Goal: Task Accomplishment & Management: Complete application form

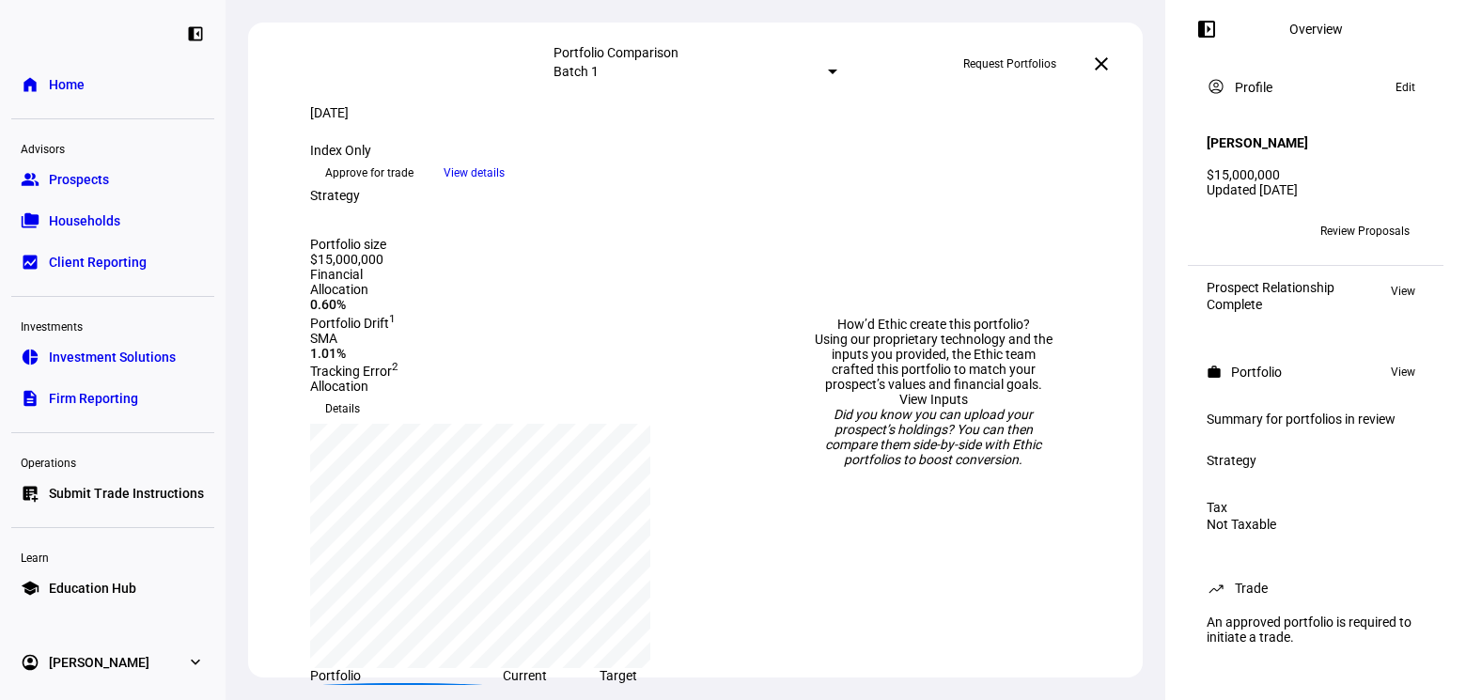
click at [413, 188] on span "Approve for trade" at bounding box center [369, 173] width 88 height 30
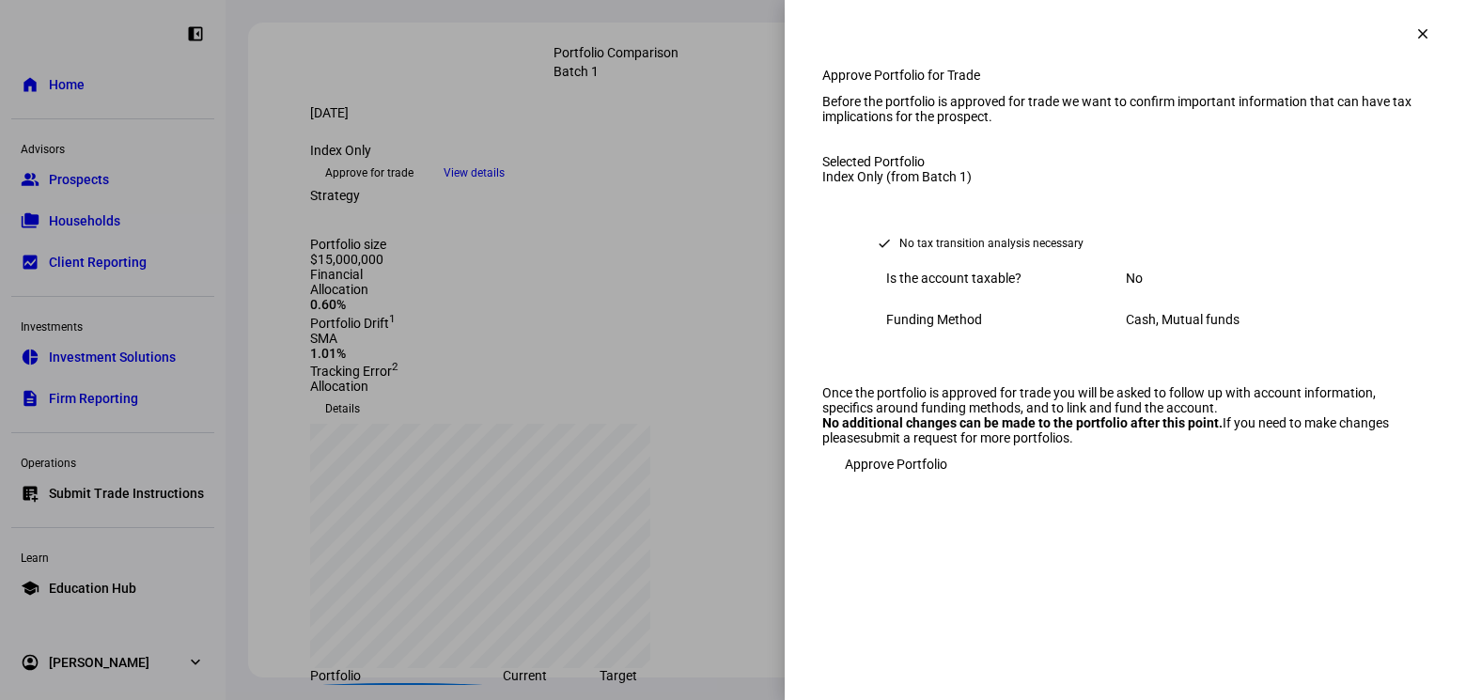
scroll to position [23, 0]
click at [898, 483] on span "Approve Portfolio" at bounding box center [896, 464] width 102 height 38
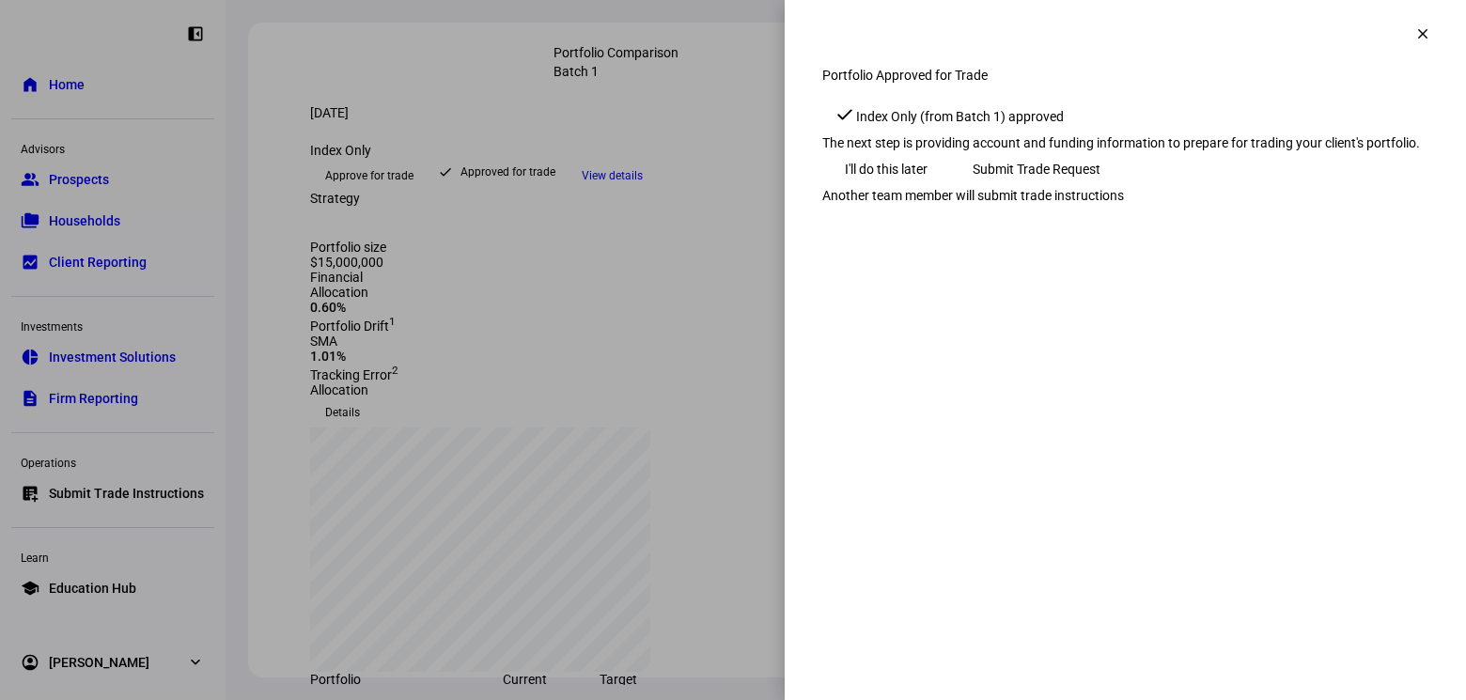
scroll to position [0, 0]
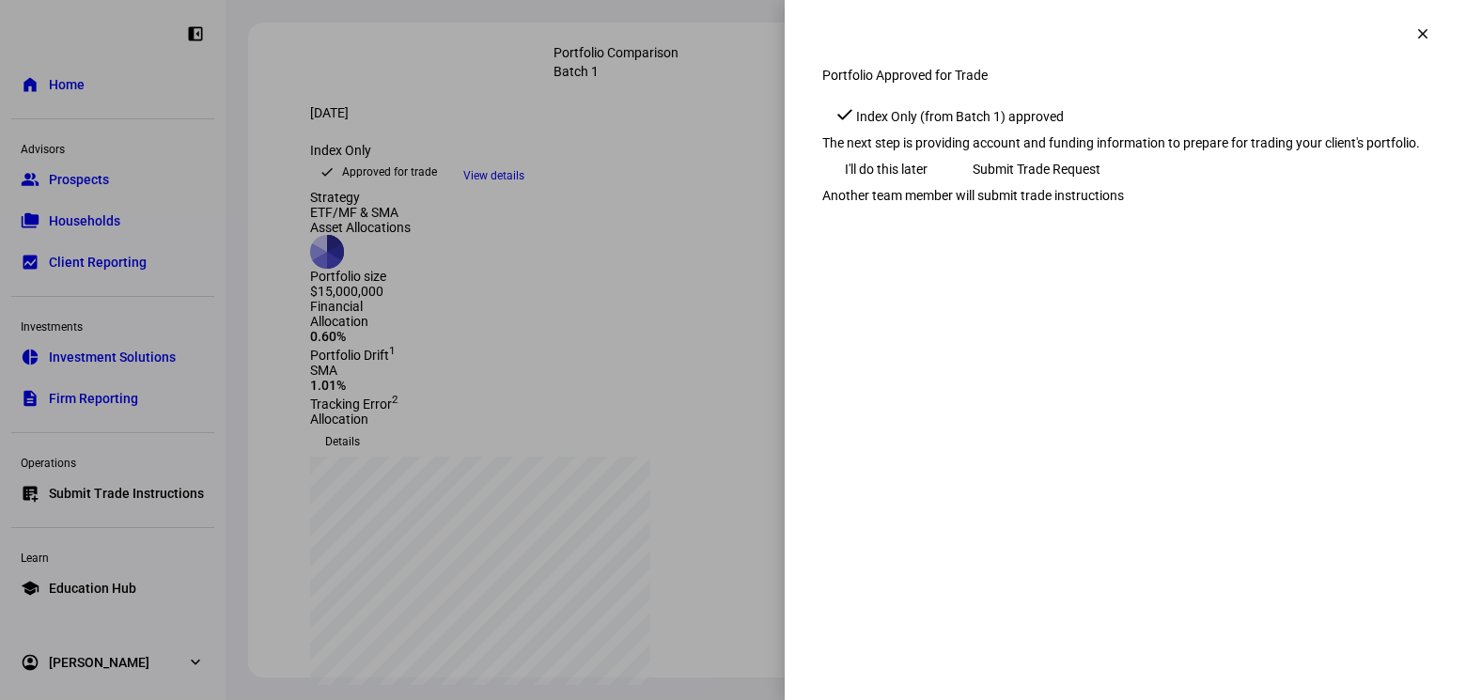
click at [1100, 188] on span "Submit Trade Request" at bounding box center [1037, 169] width 128 height 38
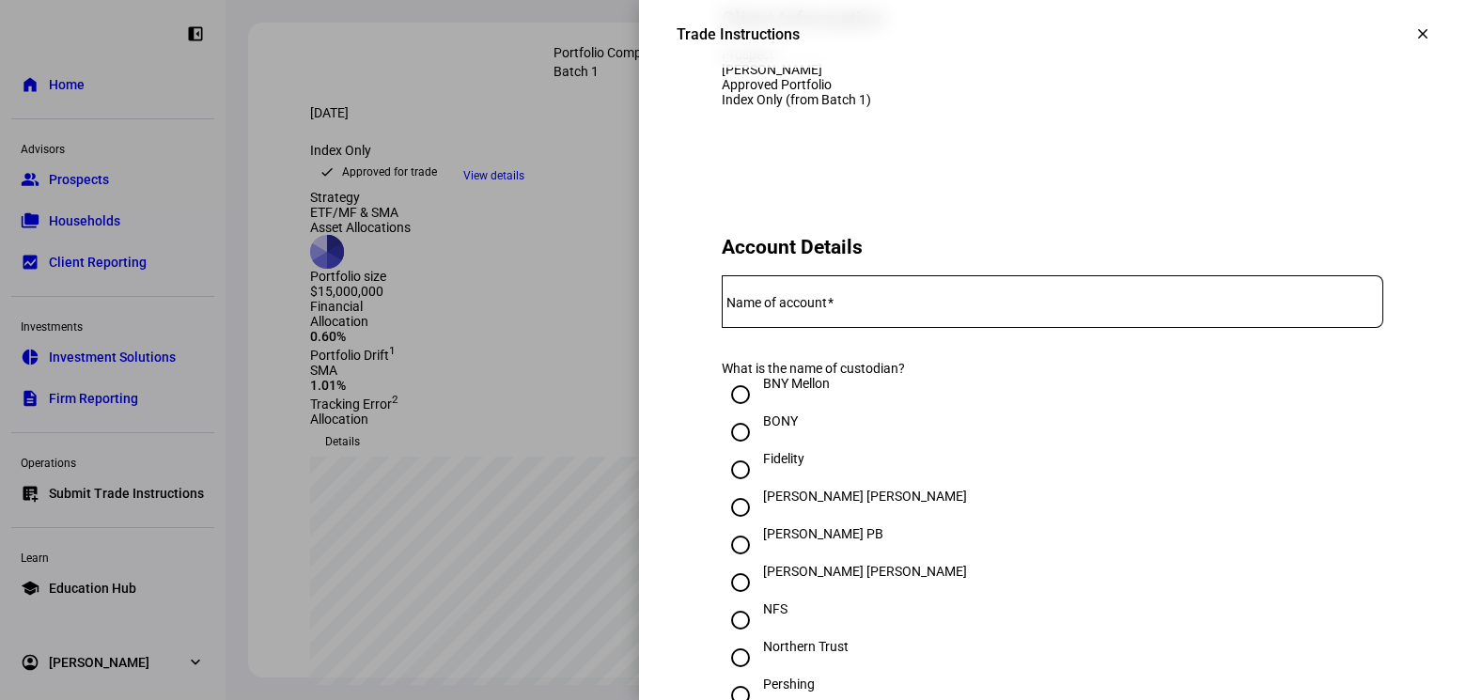
scroll to position [226, 0]
click at [793, 307] on mat-label "Name of account" at bounding box center [776, 299] width 101 height 15
click at [793, 303] on input "Name of account" at bounding box center [1053, 295] width 662 height 15
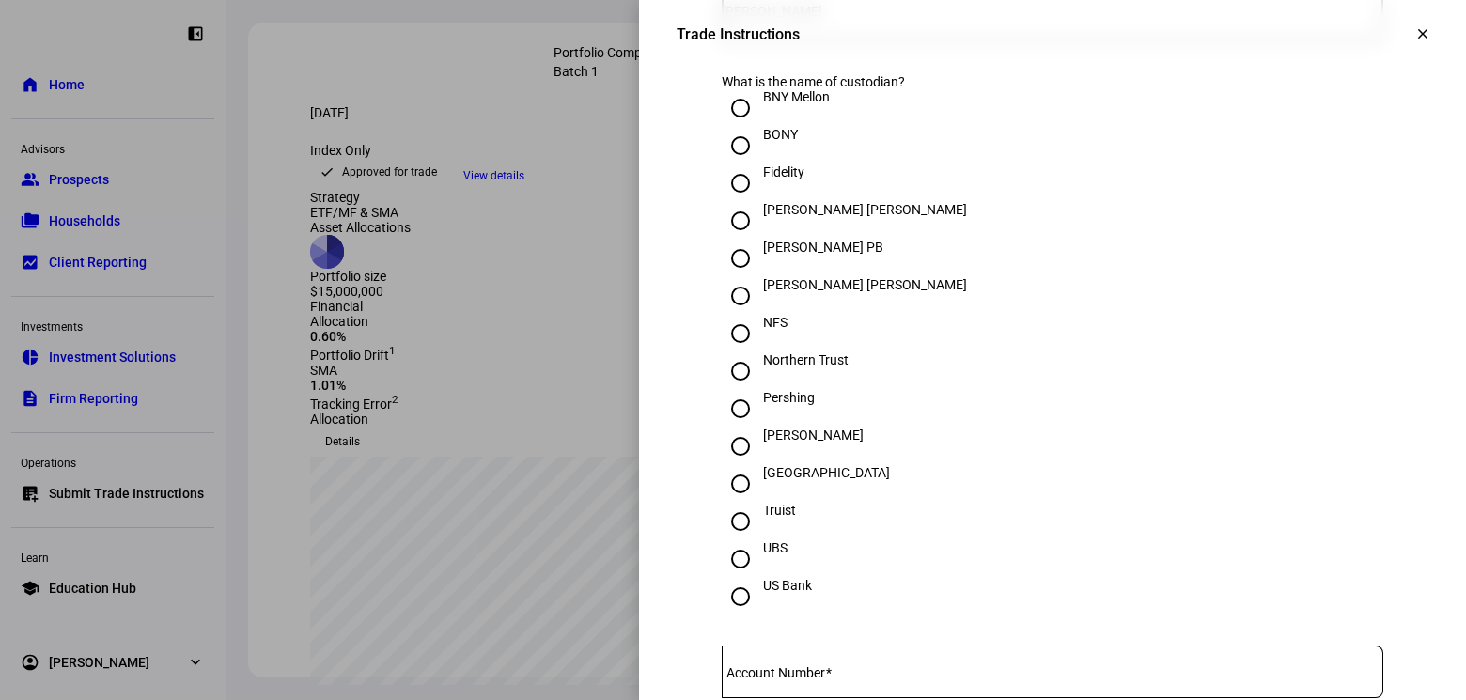
scroll to position [515, 0]
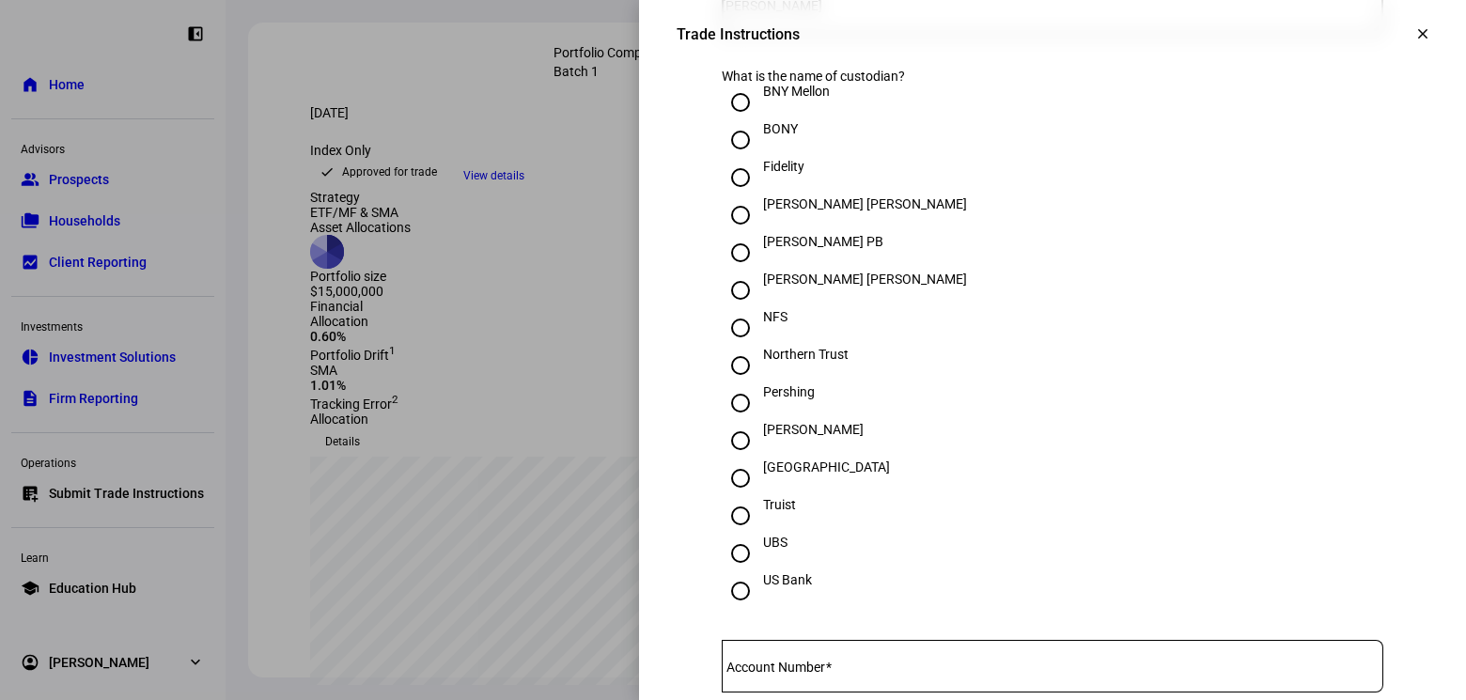
type input "[PERSON_NAME]"
click at [741, 196] on input "Fidelity" at bounding box center [741, 178] width 38 height 38
radio input "true"
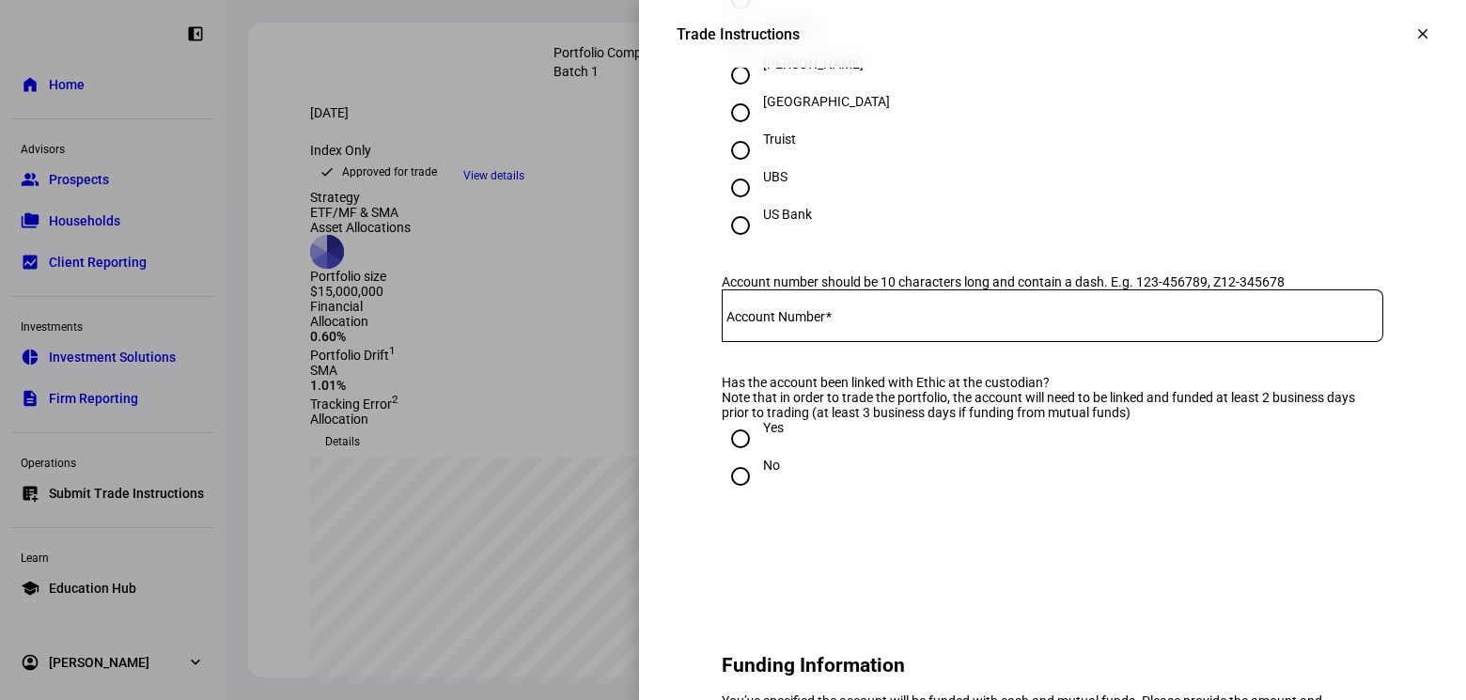
scroll to position [924, 0]
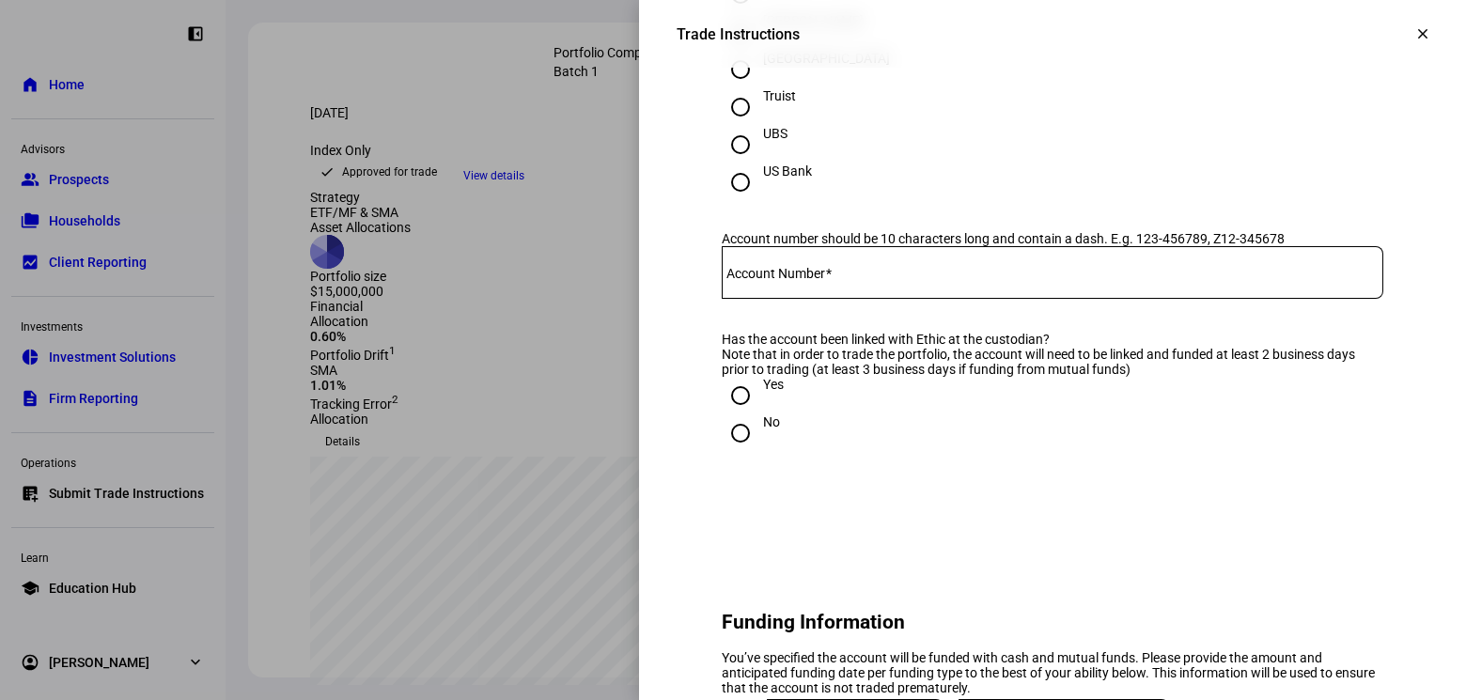
click at [896, 299] on div at bounding box center [1053, 272] width 662 height 53
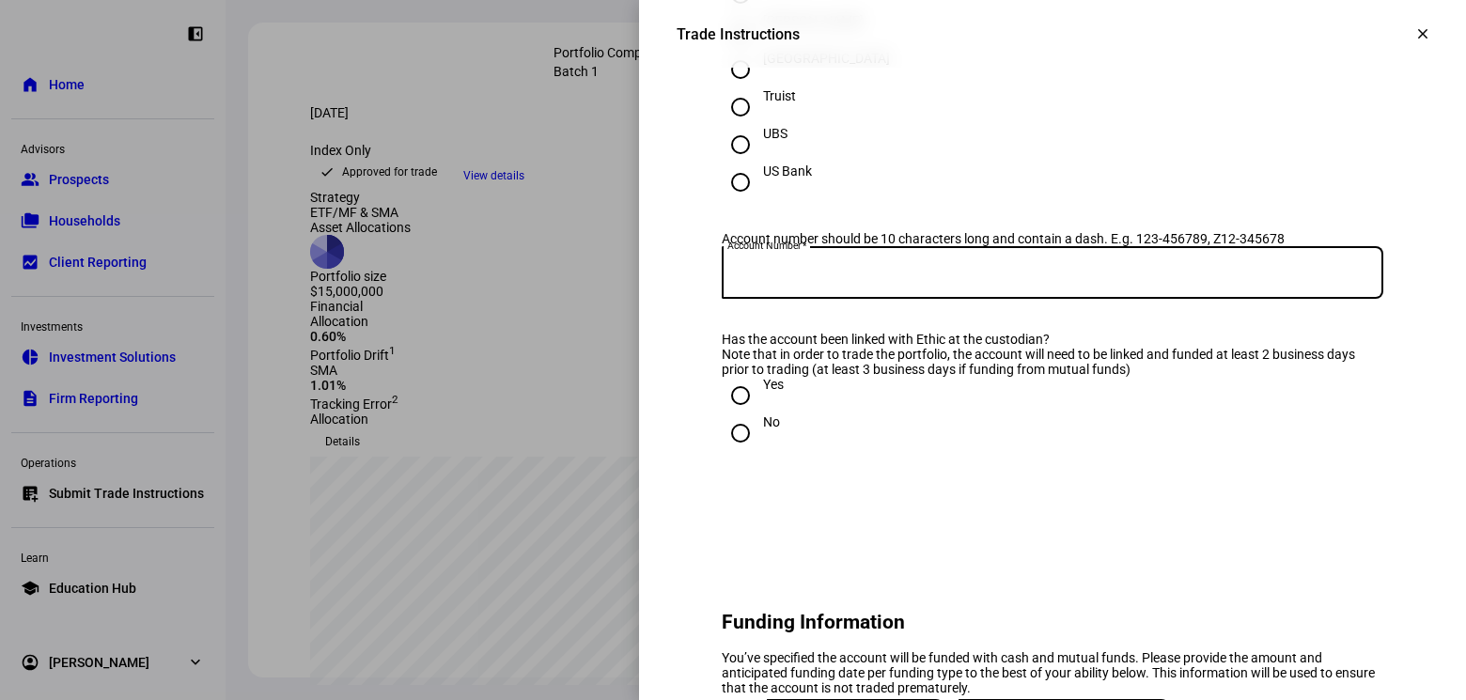
paste input "637-720597"
type input "637-720597"
click at [742, 414] on input "Yes" at bounding box center [741, 396] width 38 height 38
radio input "true"
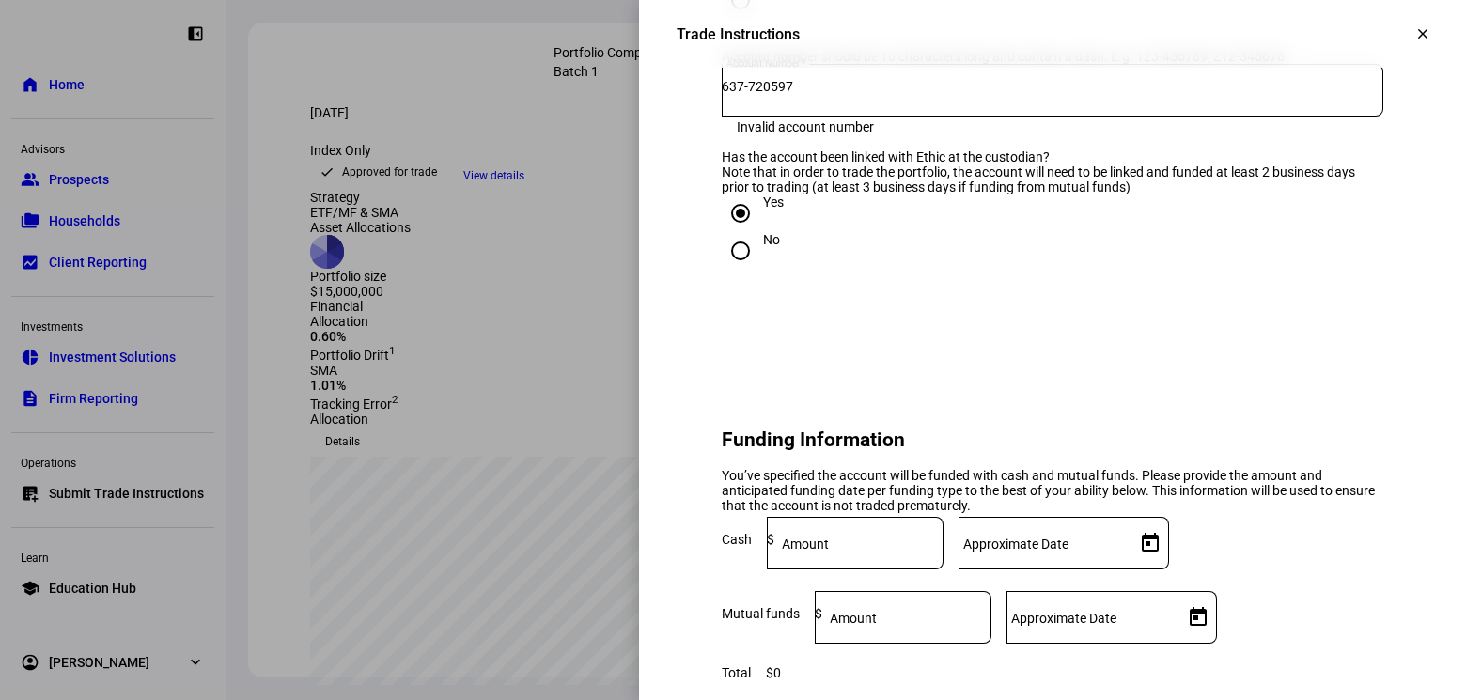
scroll to position [1099, 0]
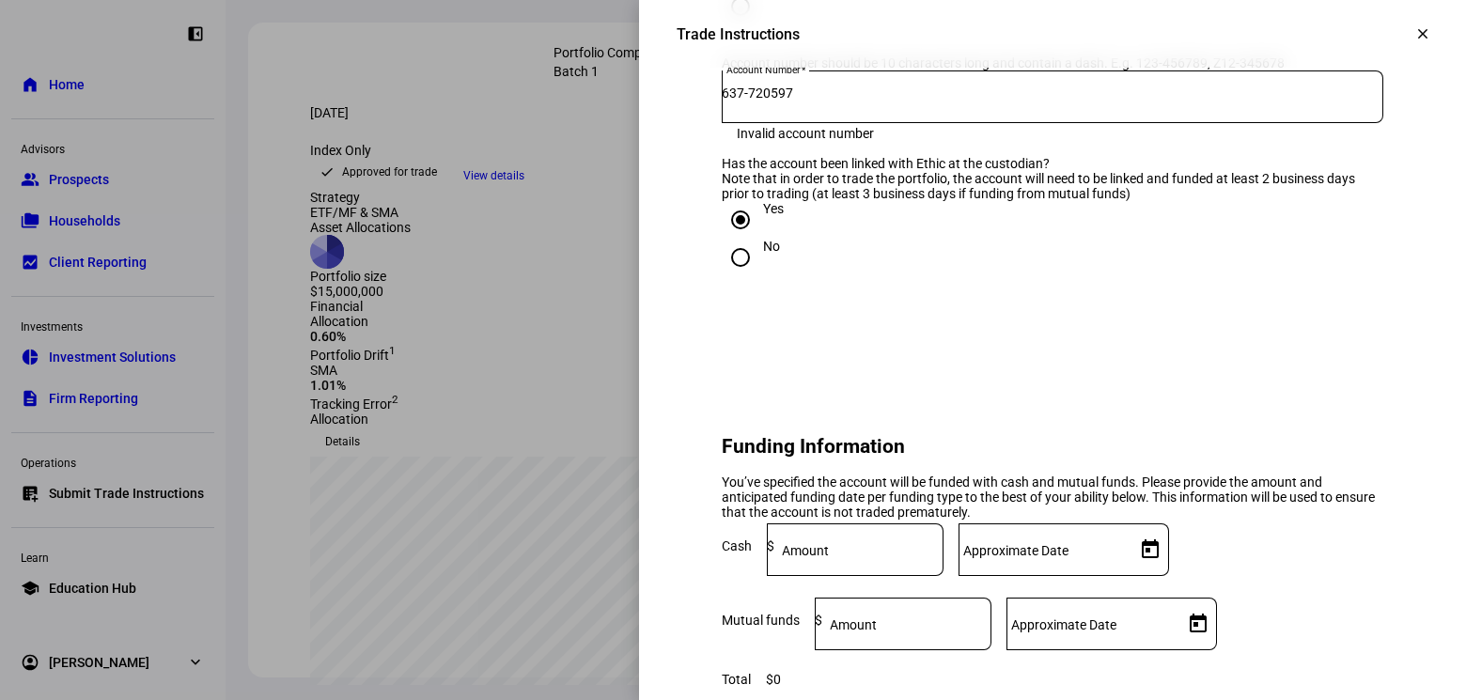
click at [762, 101] on input "637-720597" at bounding box center [1053, 93] width 662 height 15
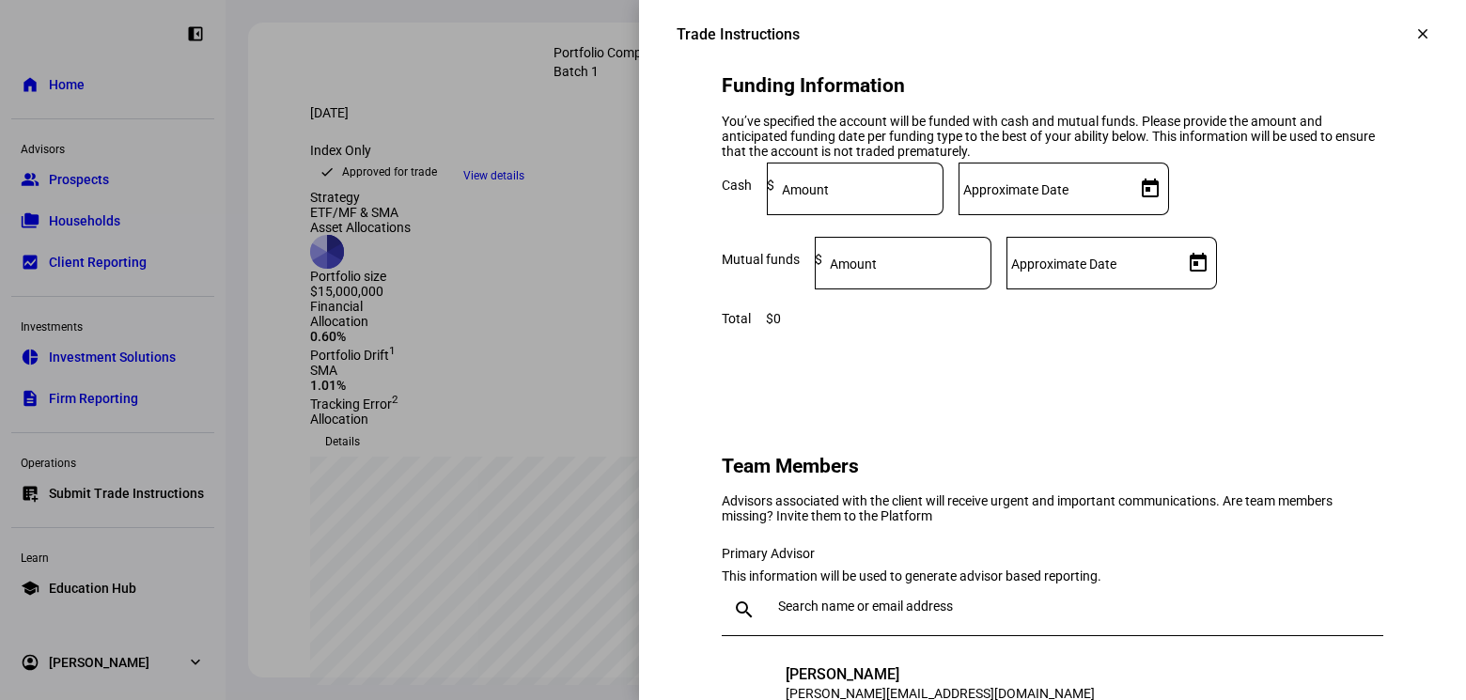
scroll to position [1471, 0]
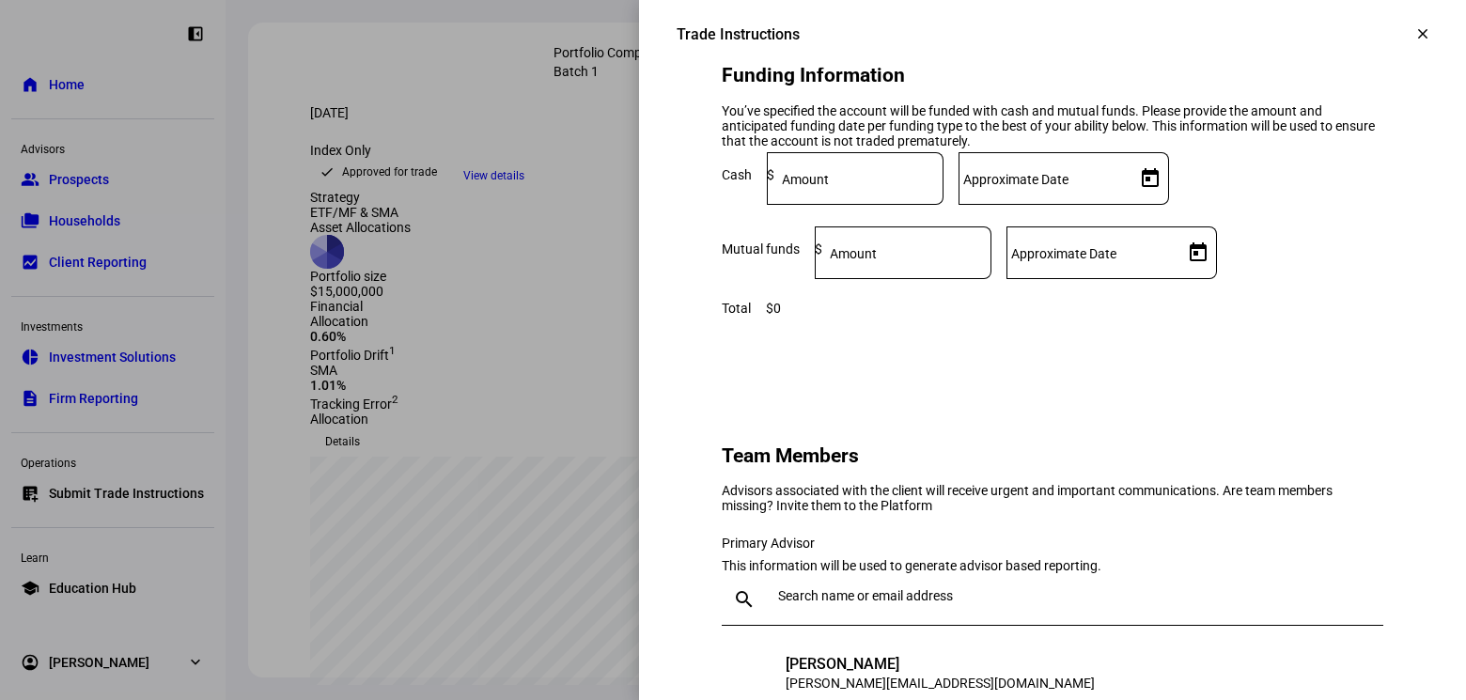
type input "637-720597"
click at [943, 182] on input at bounding box center [858, 174] width 169 height 15
paste input "17,722.01"
type input "17,722.01"
click at [1128, 182] on input "Approximate Date" at bounding box center [1042, 174] width 169 height 15
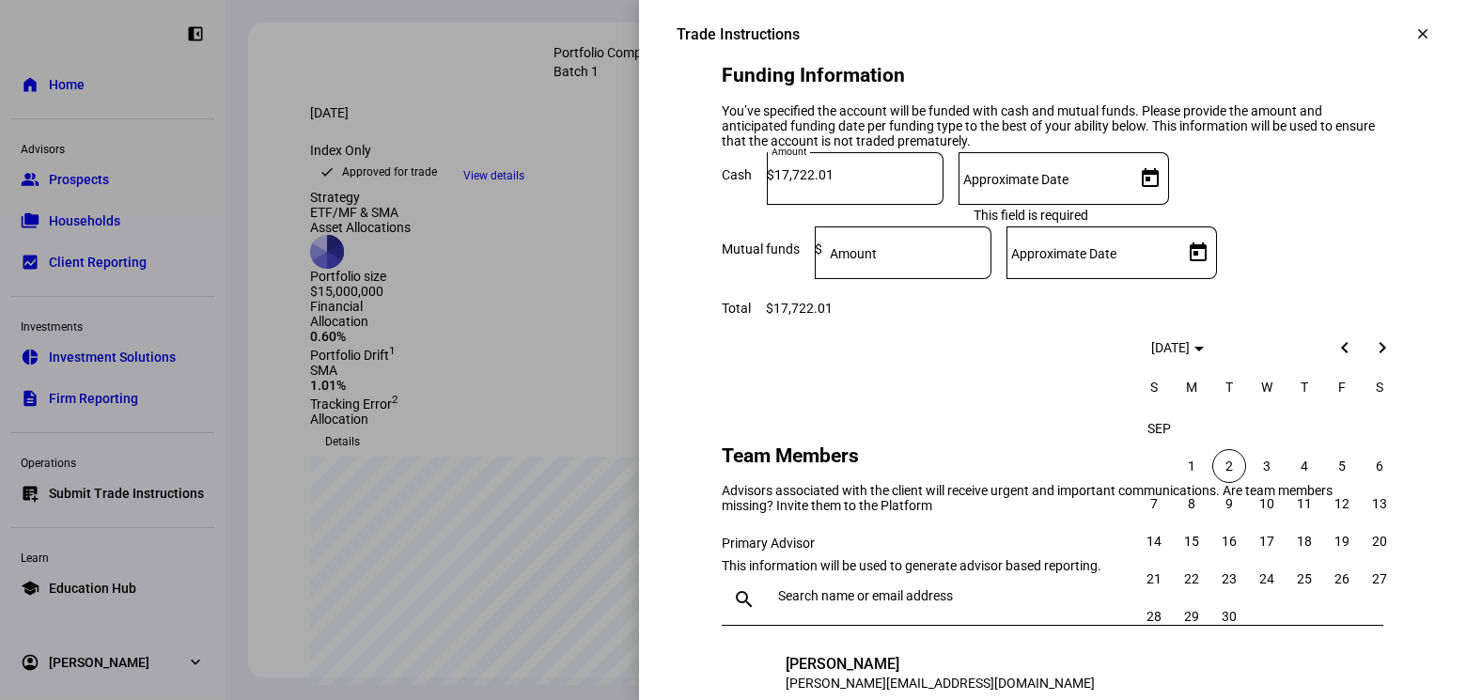
click at [1227, 465] on span "2" at bounding box center [1229, 466] width 34 height 34
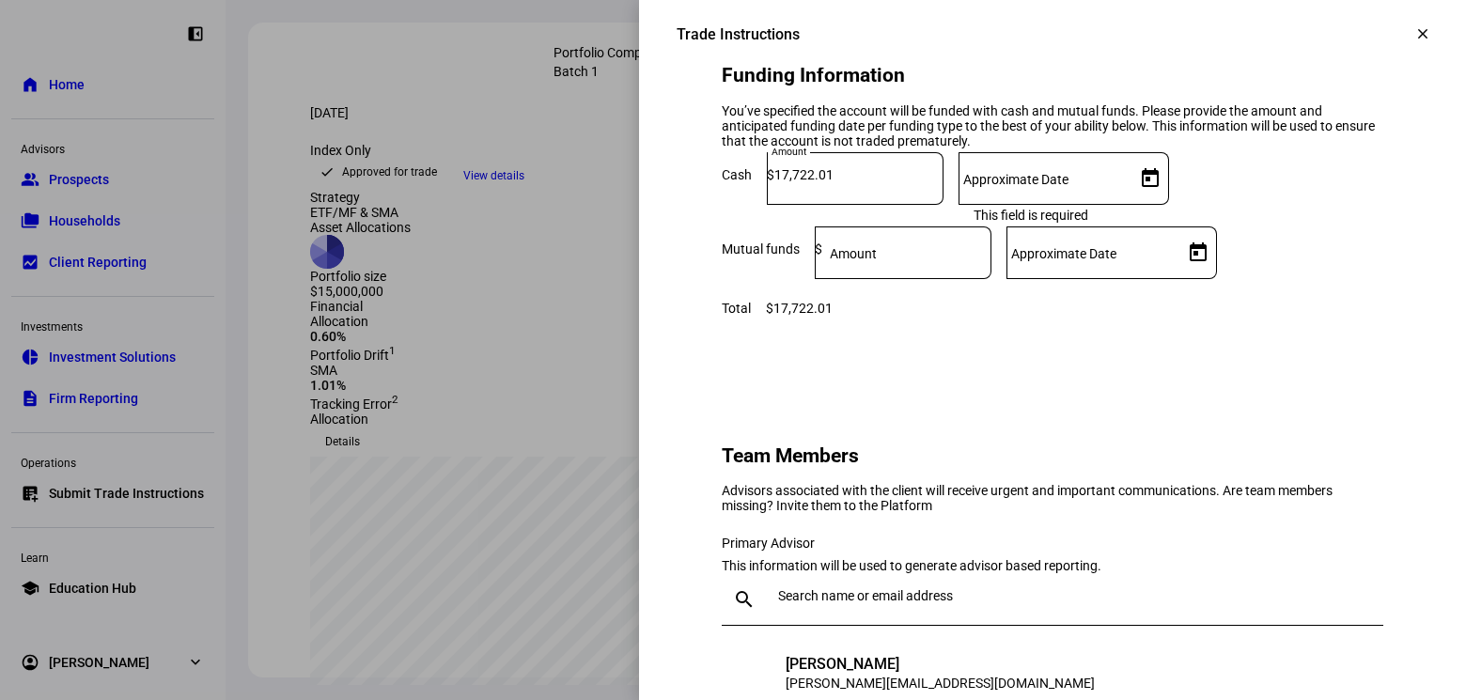
type input "[DATE]"
click at [877, 261] on mat-label "Amount" at bounding box center [853, 253] width 47 height 15
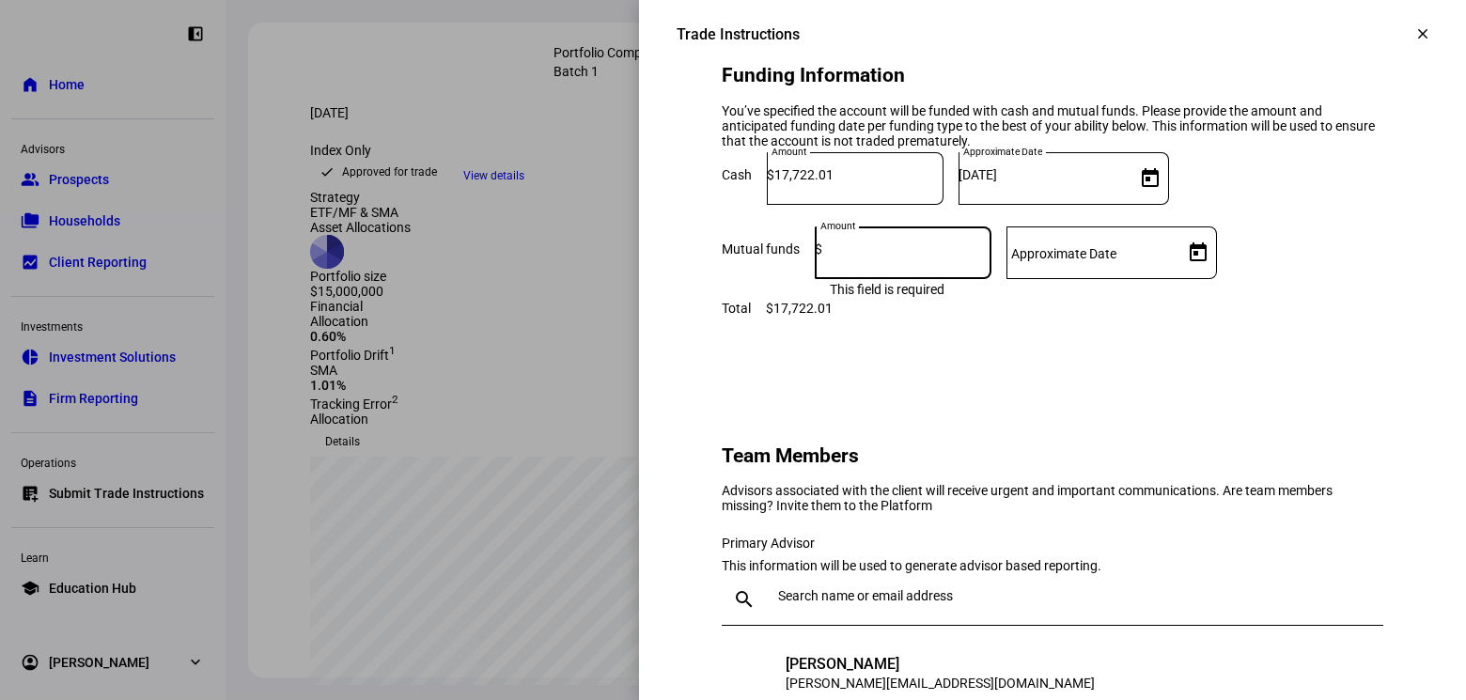
paste input "13,305,919.11"
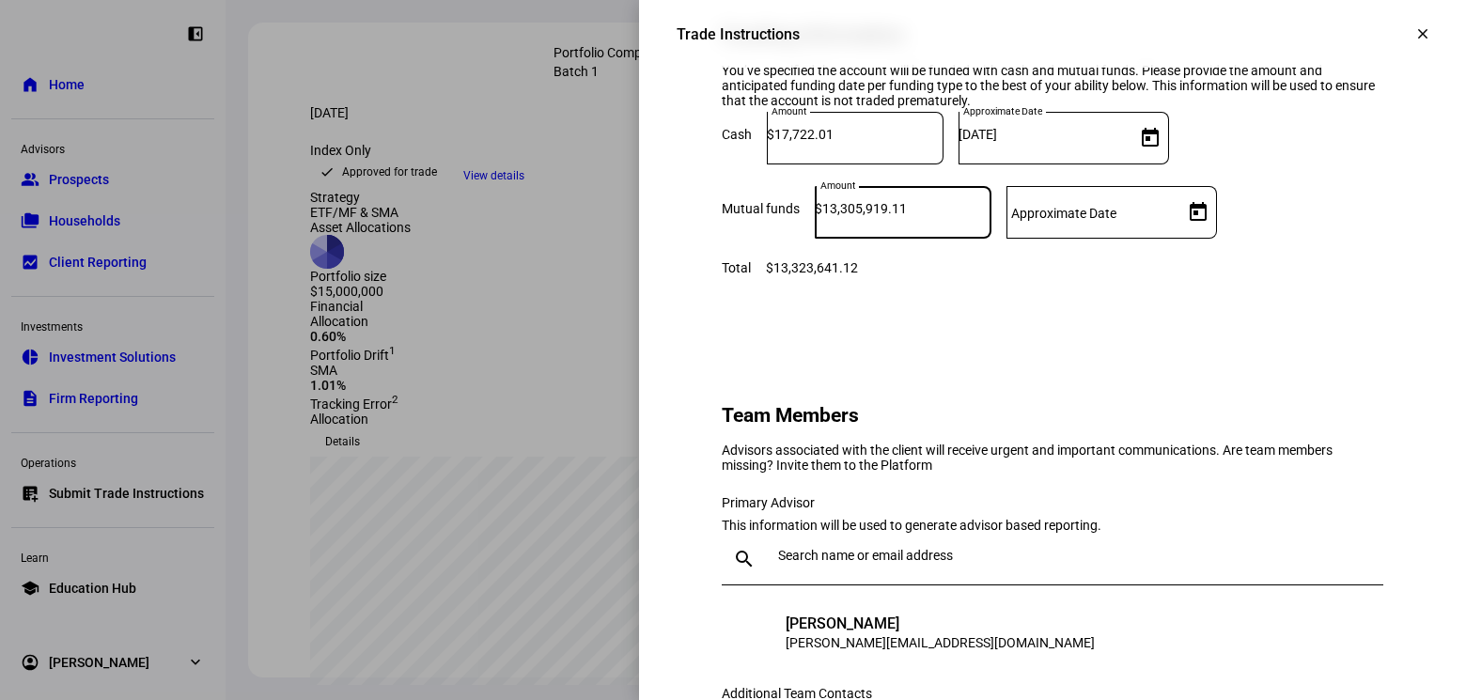
scroll to position [1504, 0]
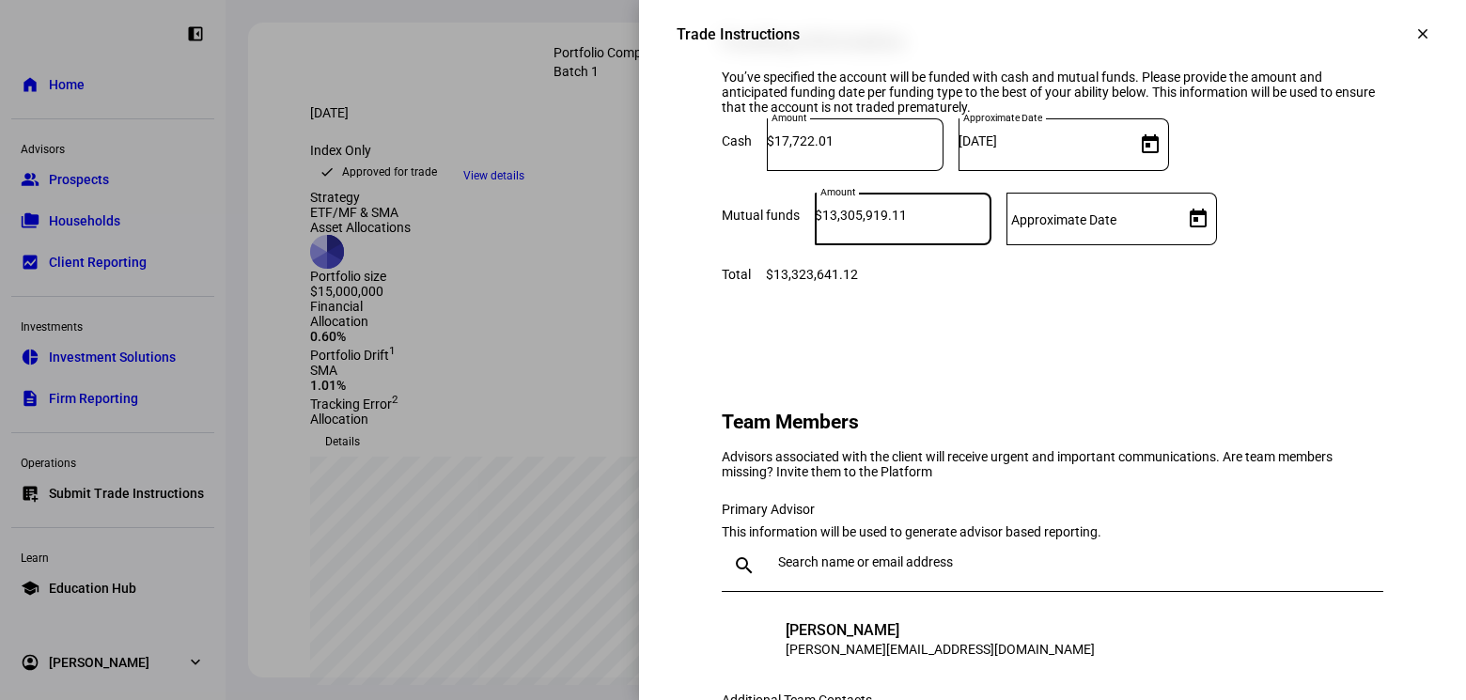
type input "13,305,919.11"
click at [751, 282] on div "Total" at bounding box center [736, 274] width 29 height 15
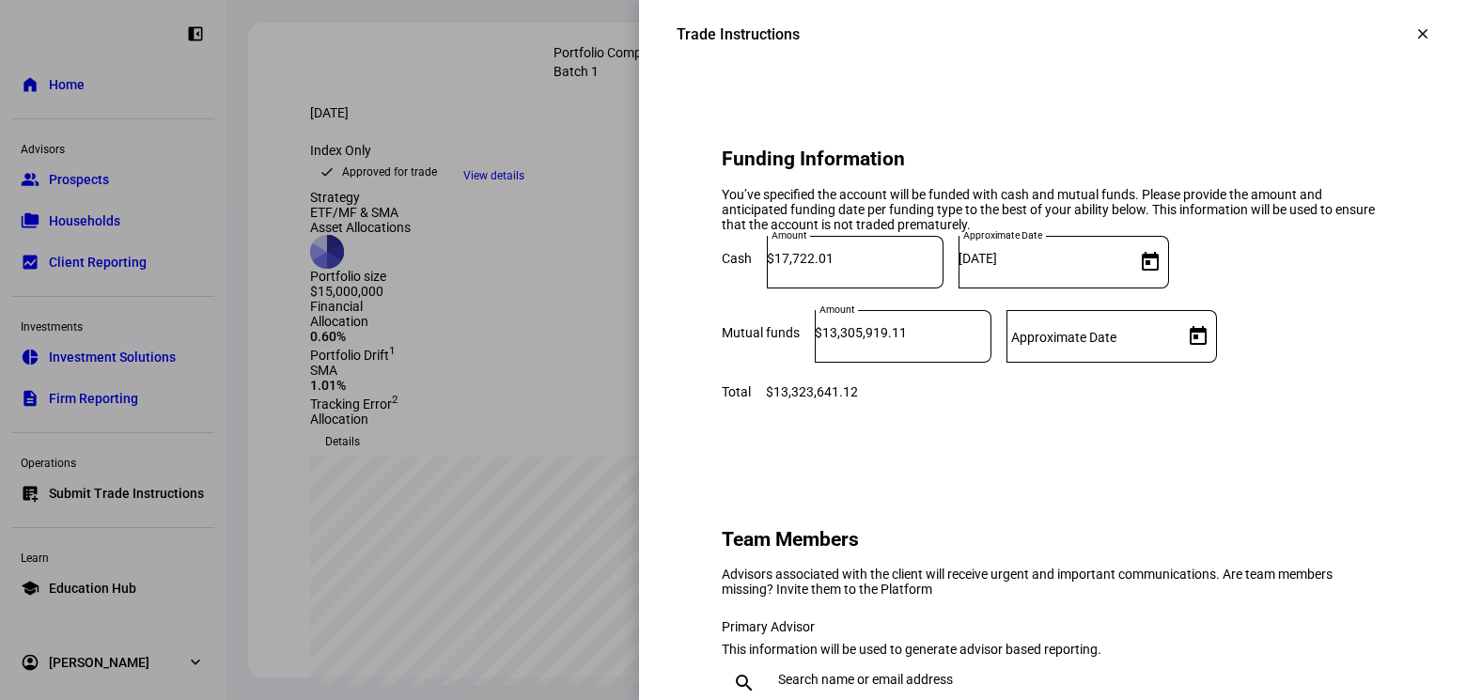
scroll to position [1381, 0]
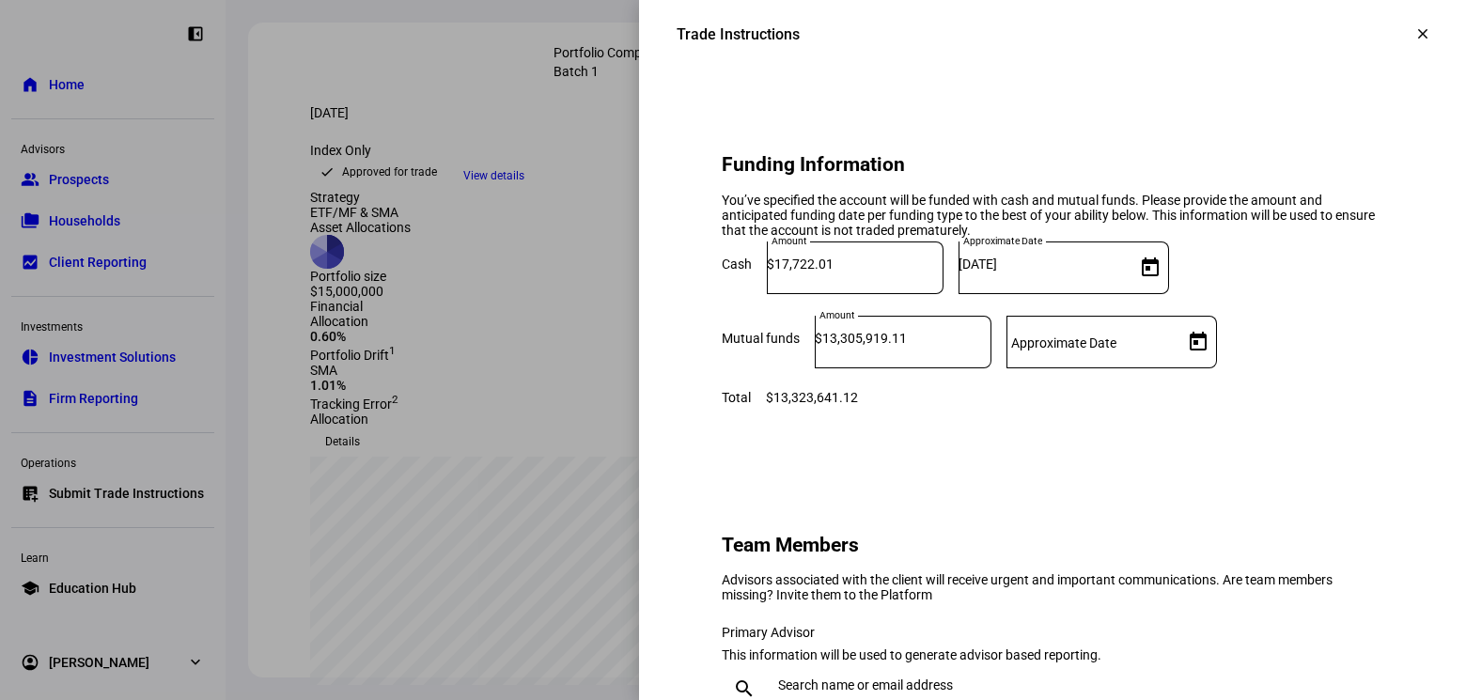
click at [751, 405] on div "Total" at bounding box center [736, 397] width 29 height 15
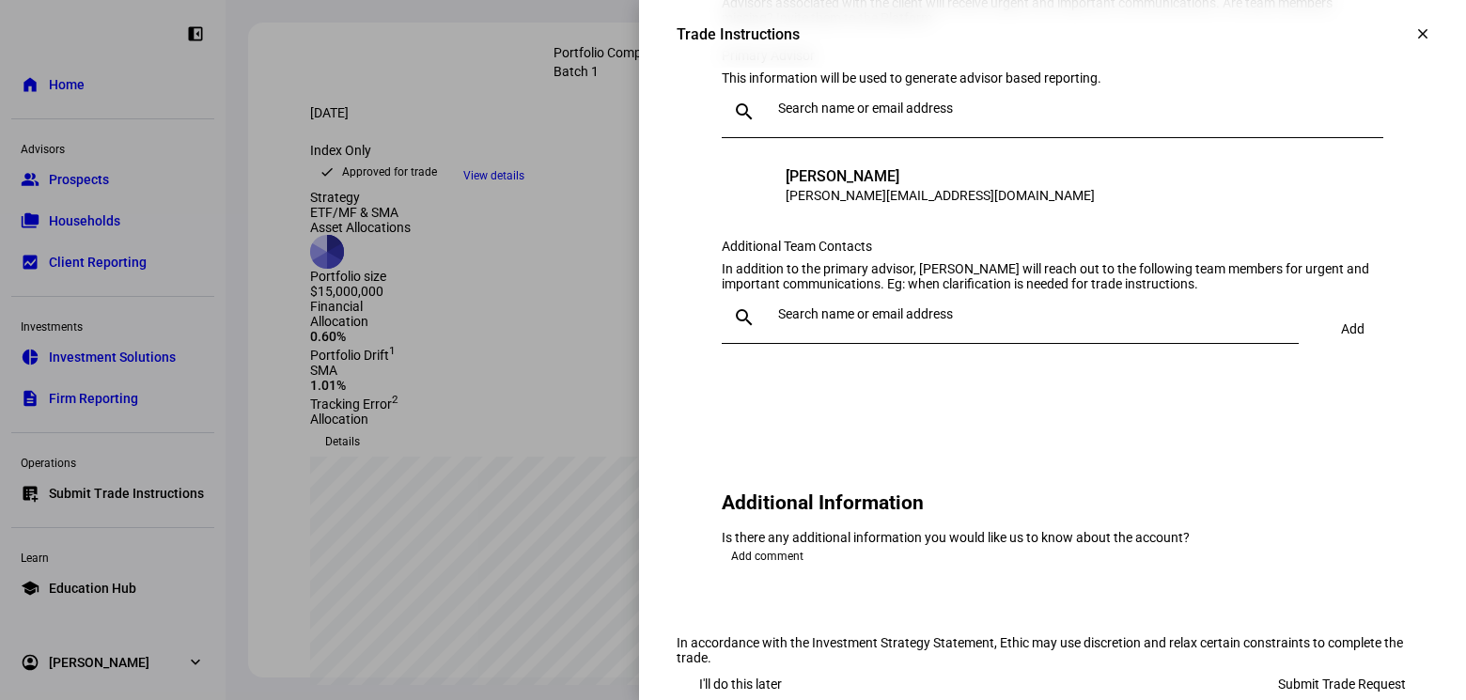
scroll to position [1953, 0]
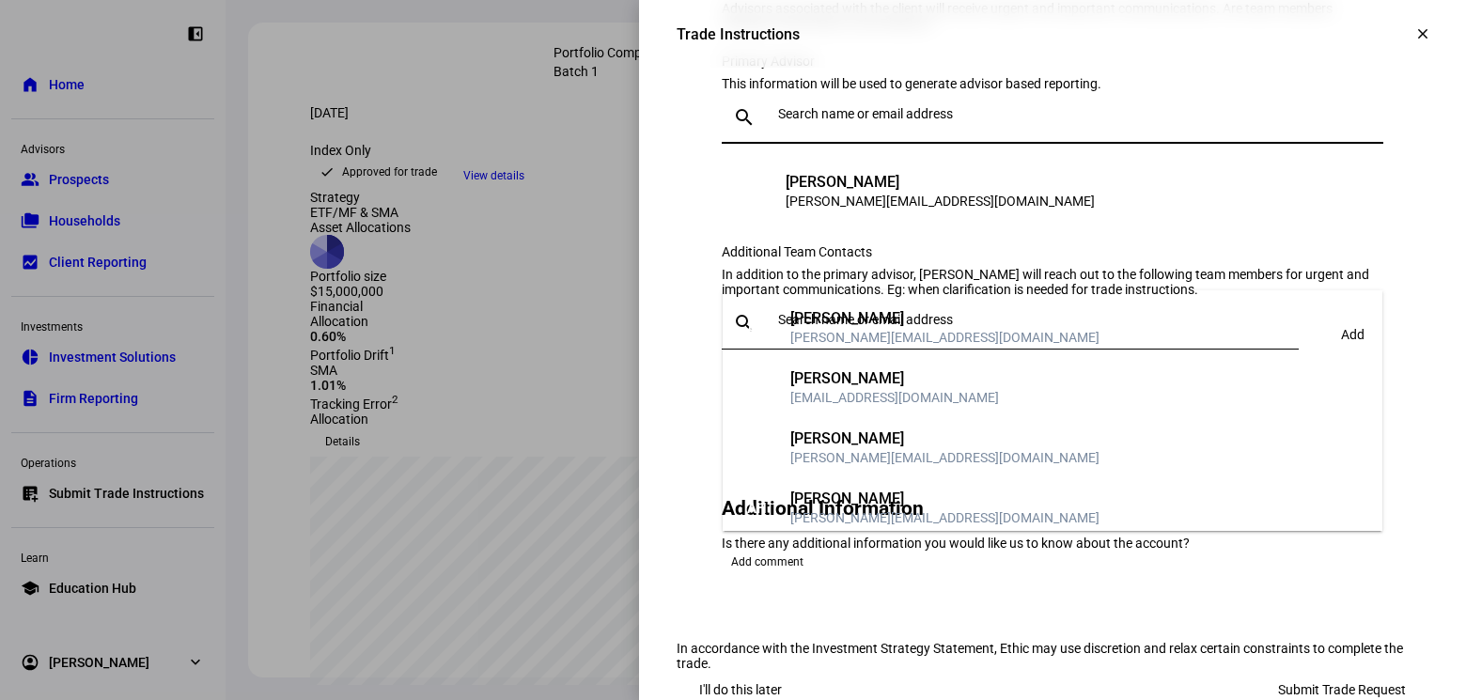
click at [818, 121] on input "text" at bounding box center [1077, 113] width 598 height 15
click at [844, 334] on div "[PERSON_NAME][EMAIL_ADDRESS][DOMAIN_NAME]" at bounding box center [944, 337] width 309 height 19
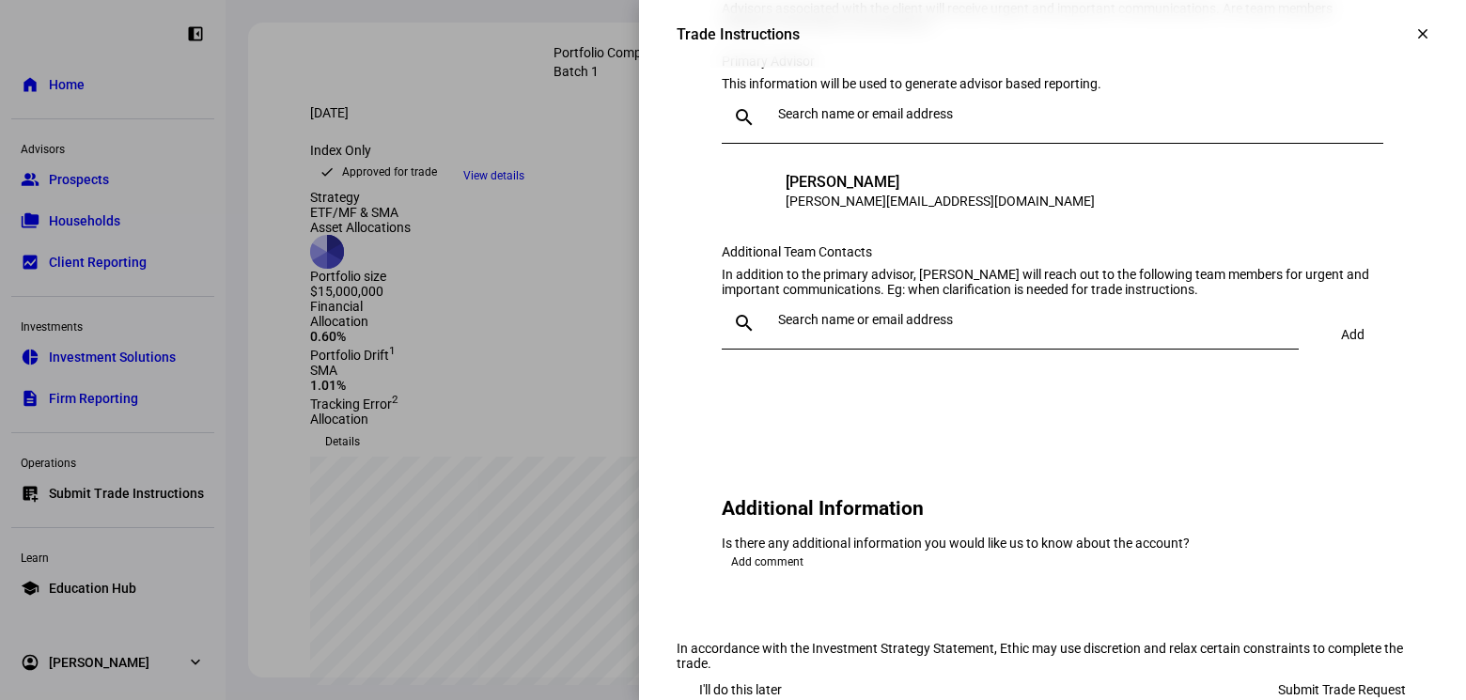
click at [850, 144] on div at bounding box center [1070, 117] width 598 height 53
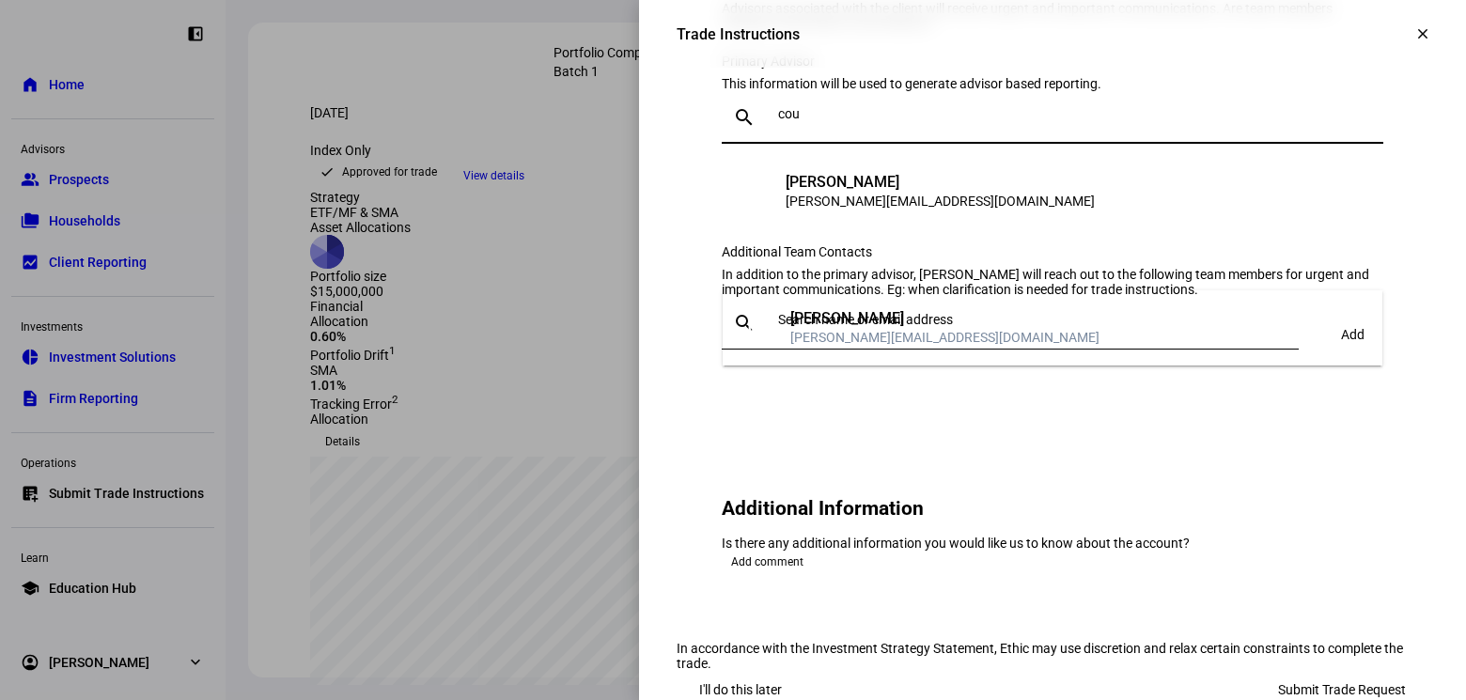
type input "cou"
click at [821, 319] on div "[PERSON_NAME]" at bounding box center [944, 318] width 309 height 19
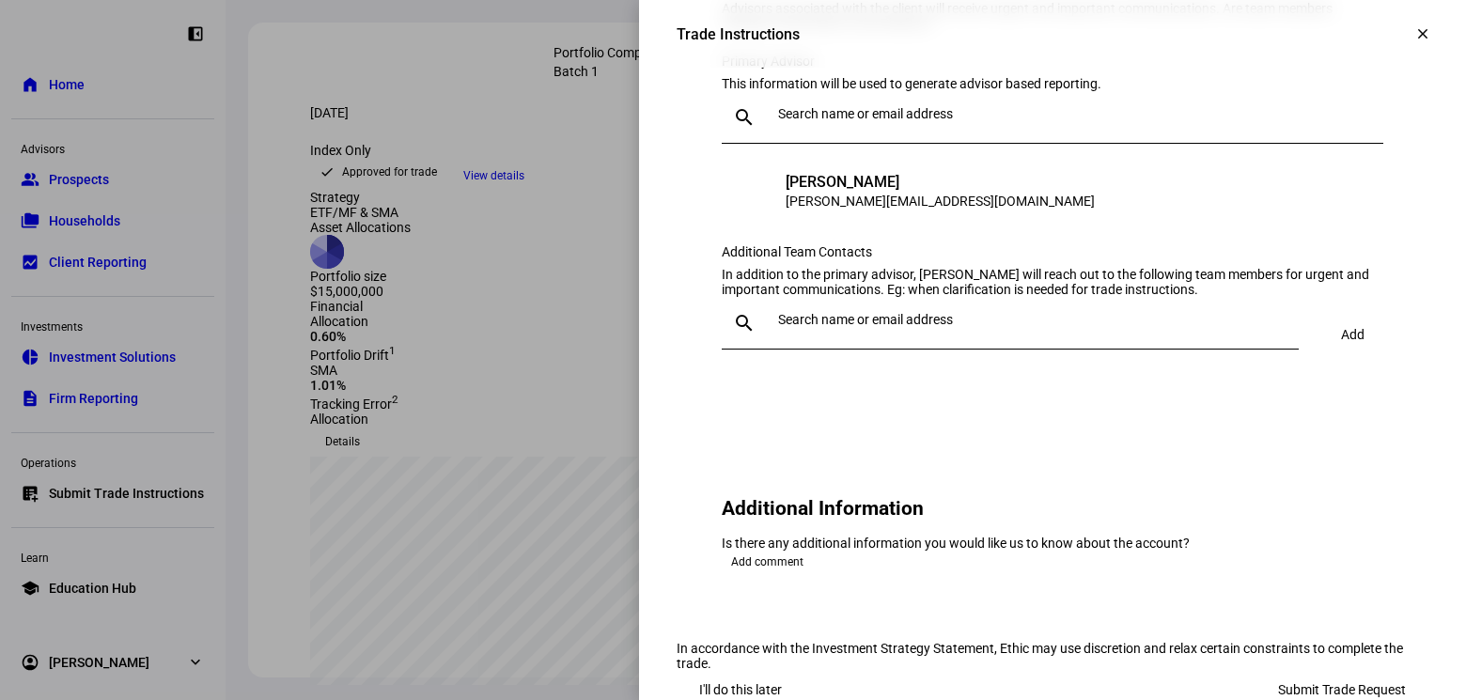
scroll to position [2299, 0]
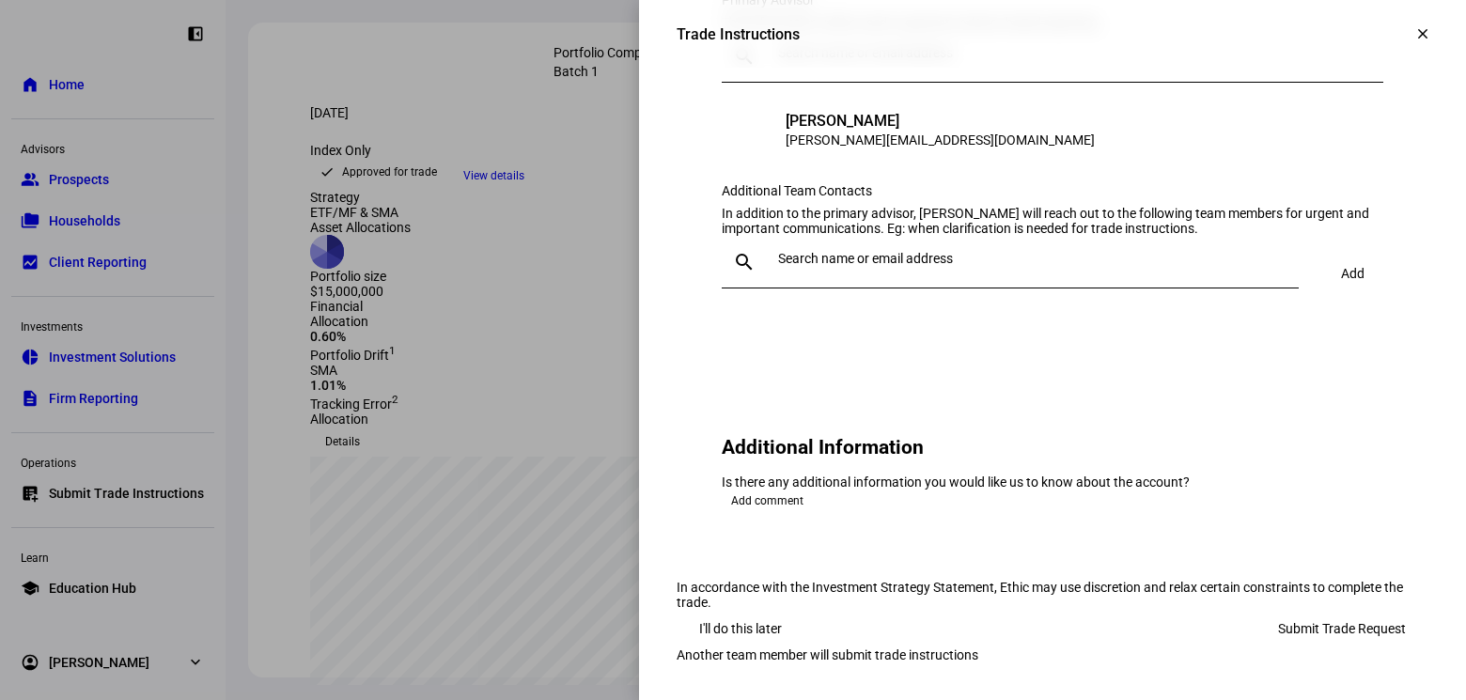
click at [818, 251] on input "text" at bounding box center [1034, 258] width 513 height 15
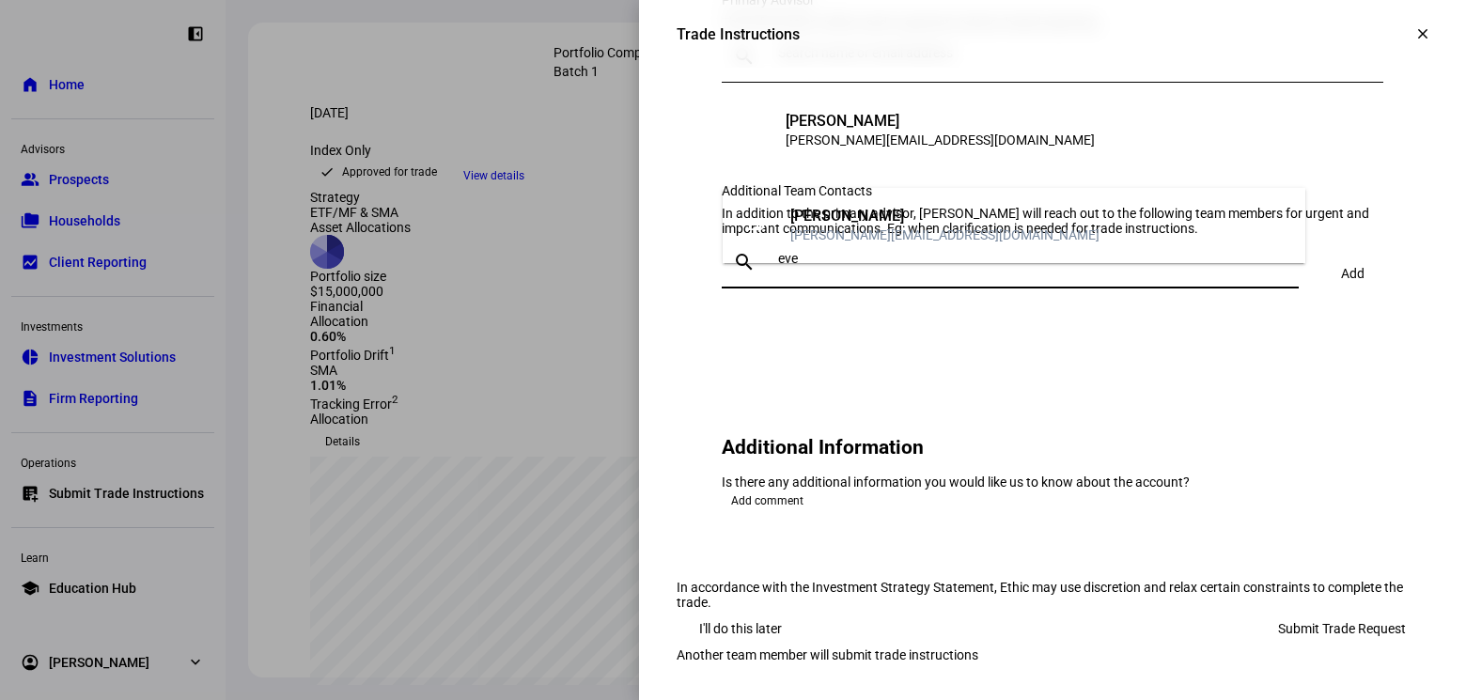
type input "eve"
click at [818, 217] on div "[PERSON_NAME]" at bounding box center [944, 216] width 309 height 19
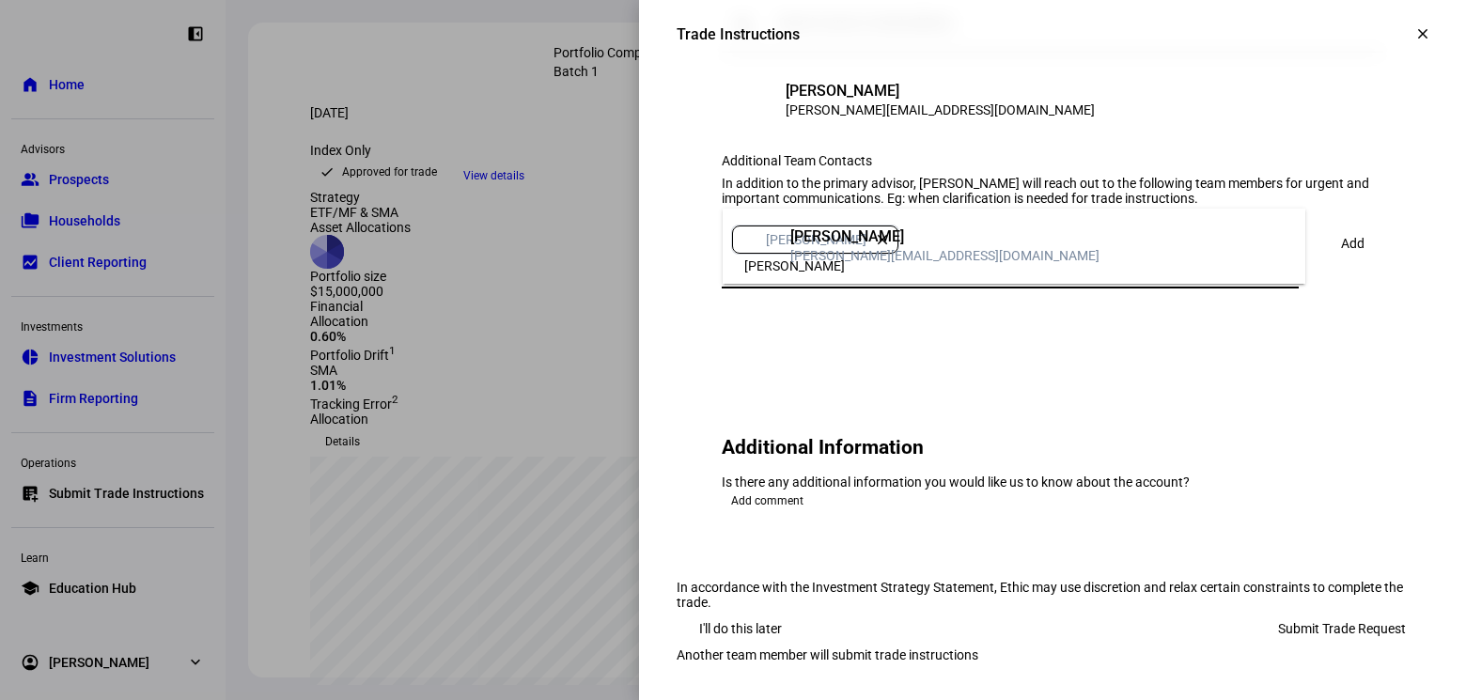
type input "[PERSON_NAME]"
click at [901, 249] on div "[PERSON_NAME][EMAIL_ADDRESS][DOMAIN_NAME]" at bounding box center [944, 255] width 309 height 19
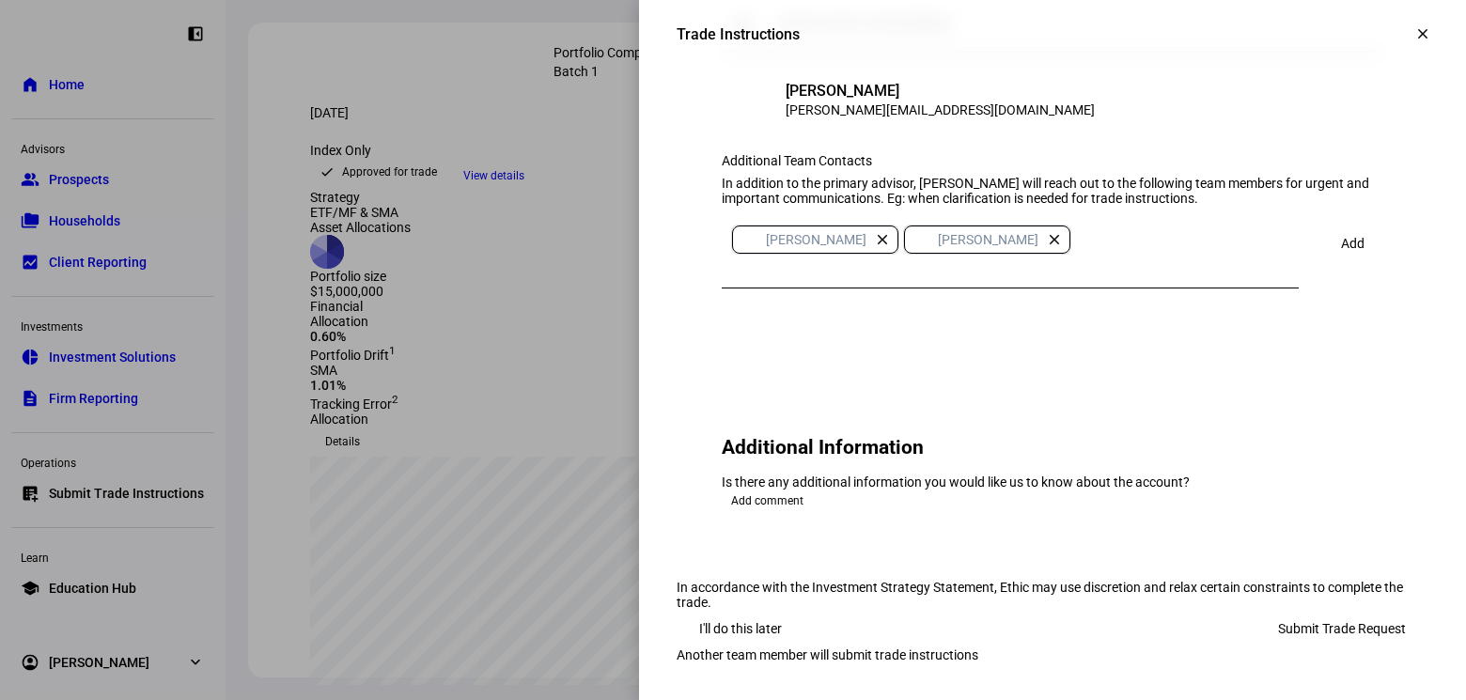
click at [767, 490] on span "Add comment" at bounding box center [767, 501] width 72 height 23
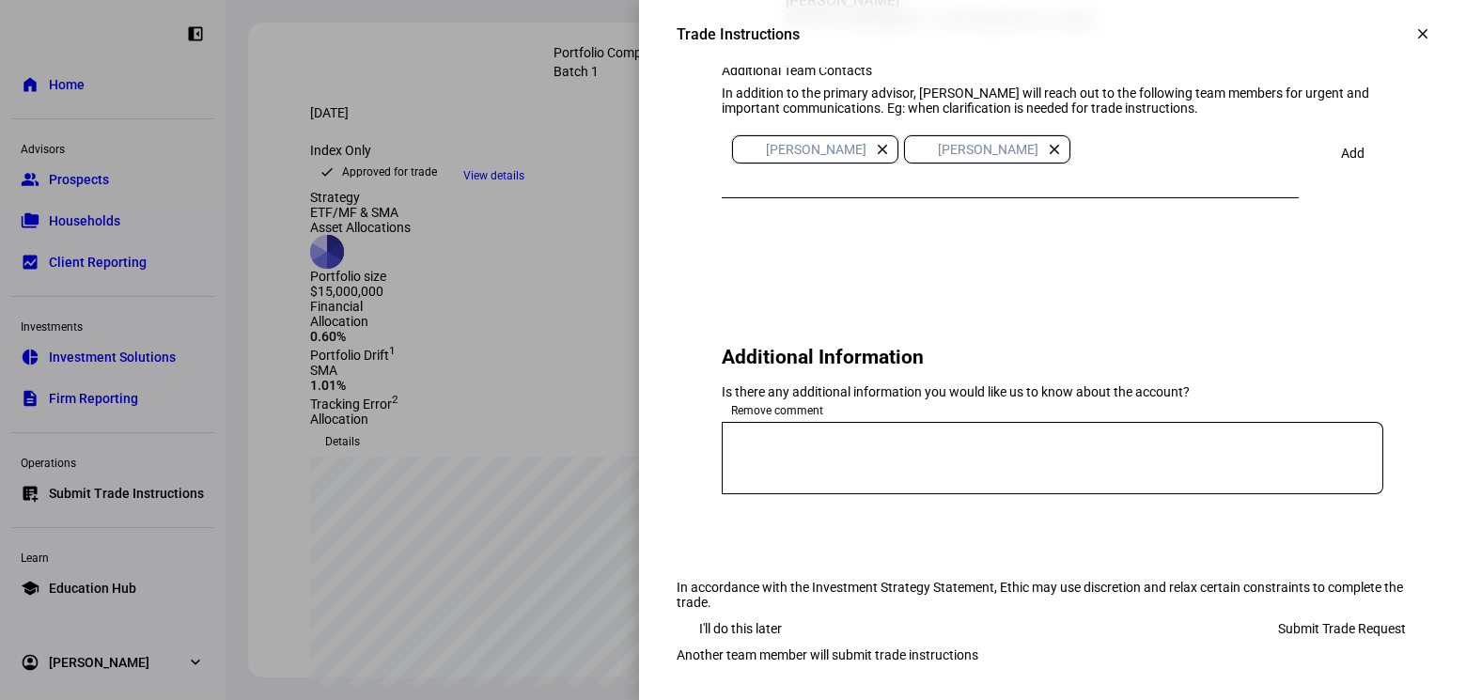
click at [843, 464] on textarea at bounding box center [1053, 458] width 662 height 42
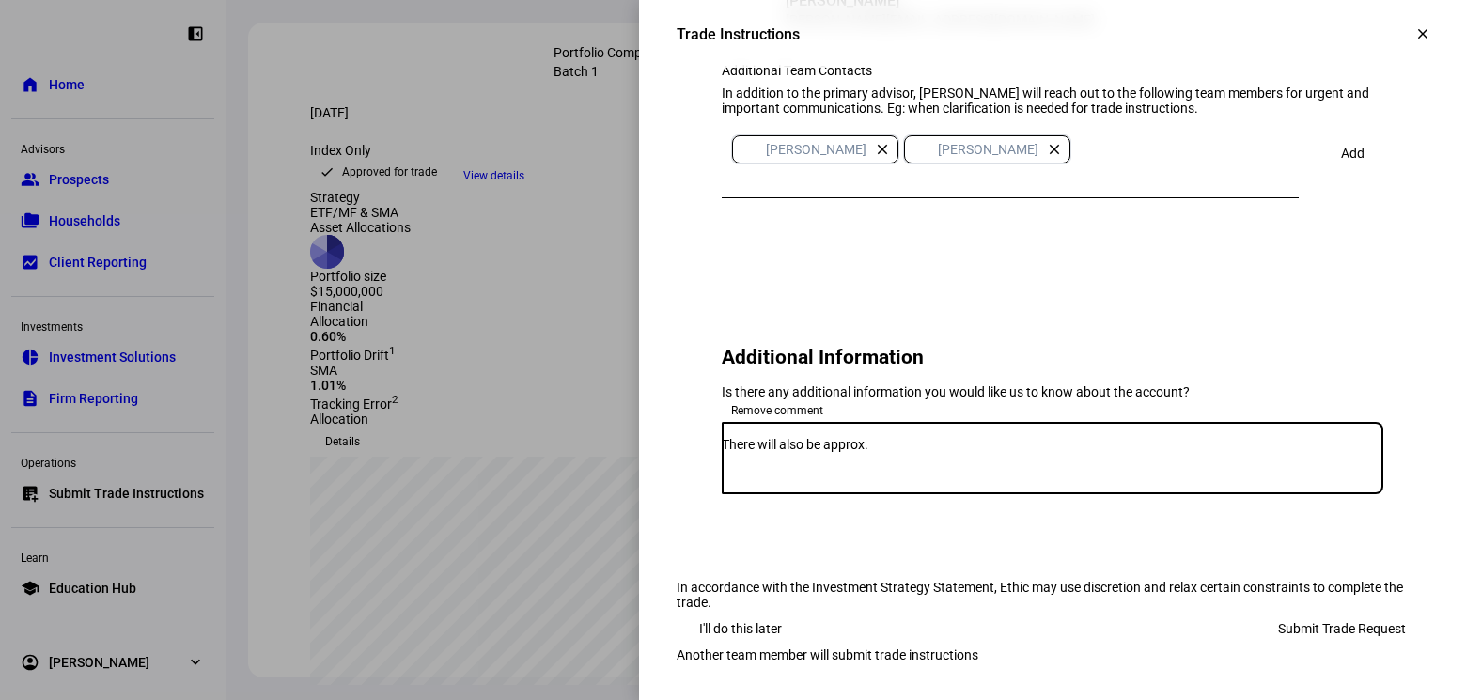
paste textarea "$2,836,569.98"
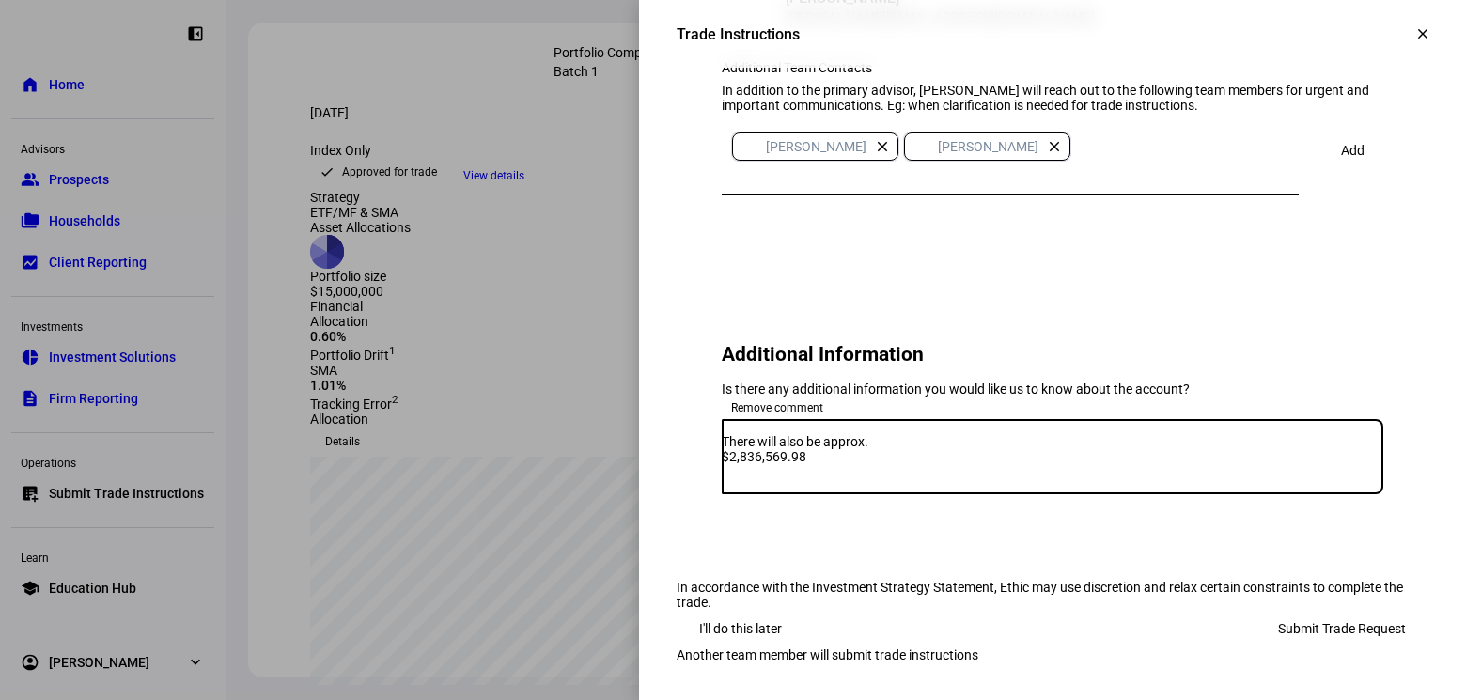
click at [917, 466] on textarea "There will also be approx. $2,836,569.98" at bounding box center [1053, 456] width 662 height 45
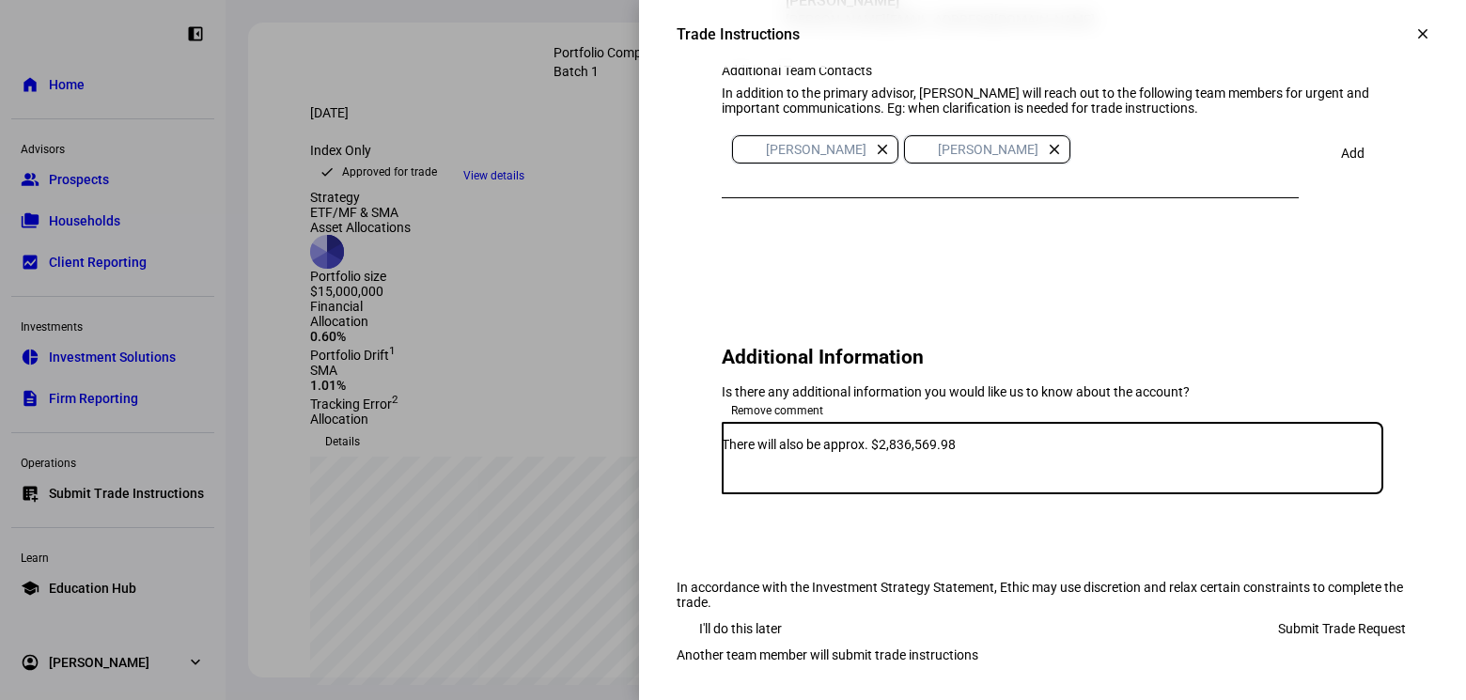
click at [997, 467] on textarea "There will also be approx. $2,836,569.98" at bounding box center [1053, 458] width 662 height 42
type textarea "There will also be approx. $2,836,569.98 of ETFs."
click at [1285, 610] on span "Submit Trade Request" at bounding box center [1342, 629] width 128 height 38
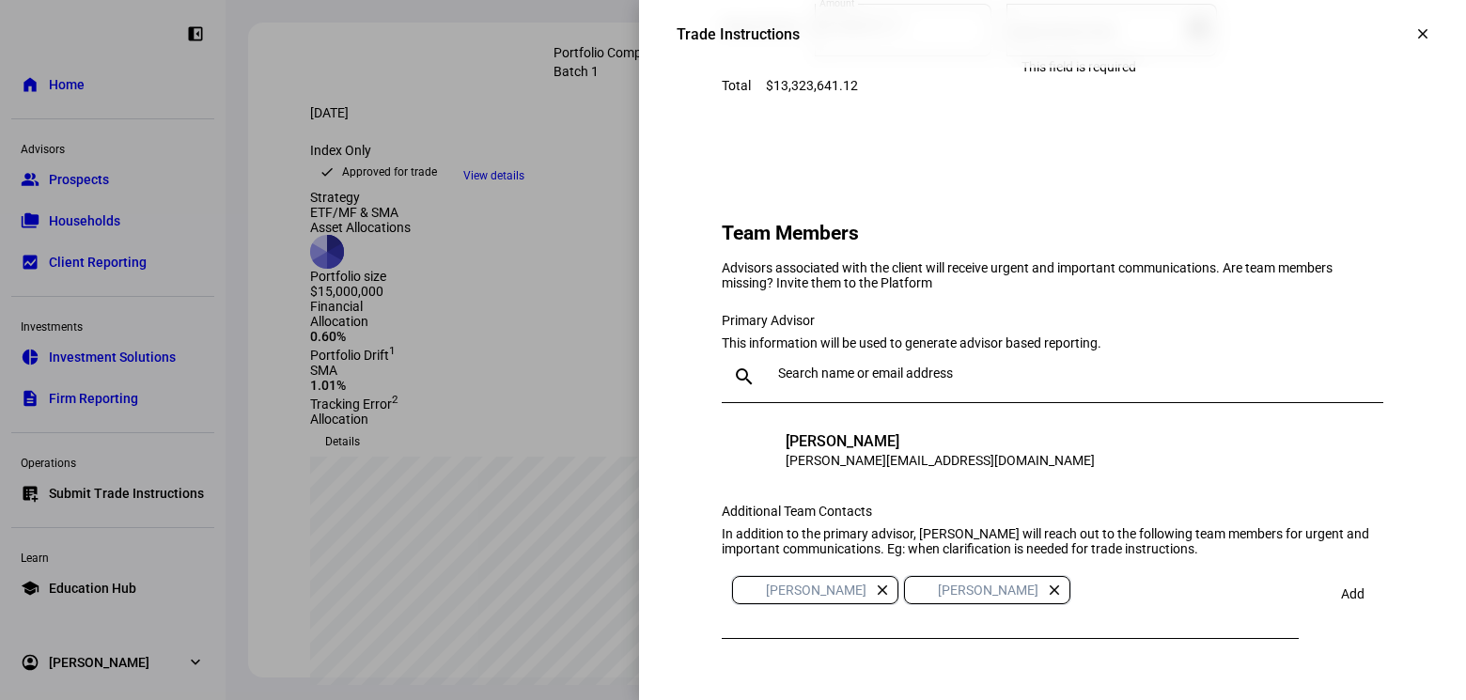
scroll to position [1322, 0]
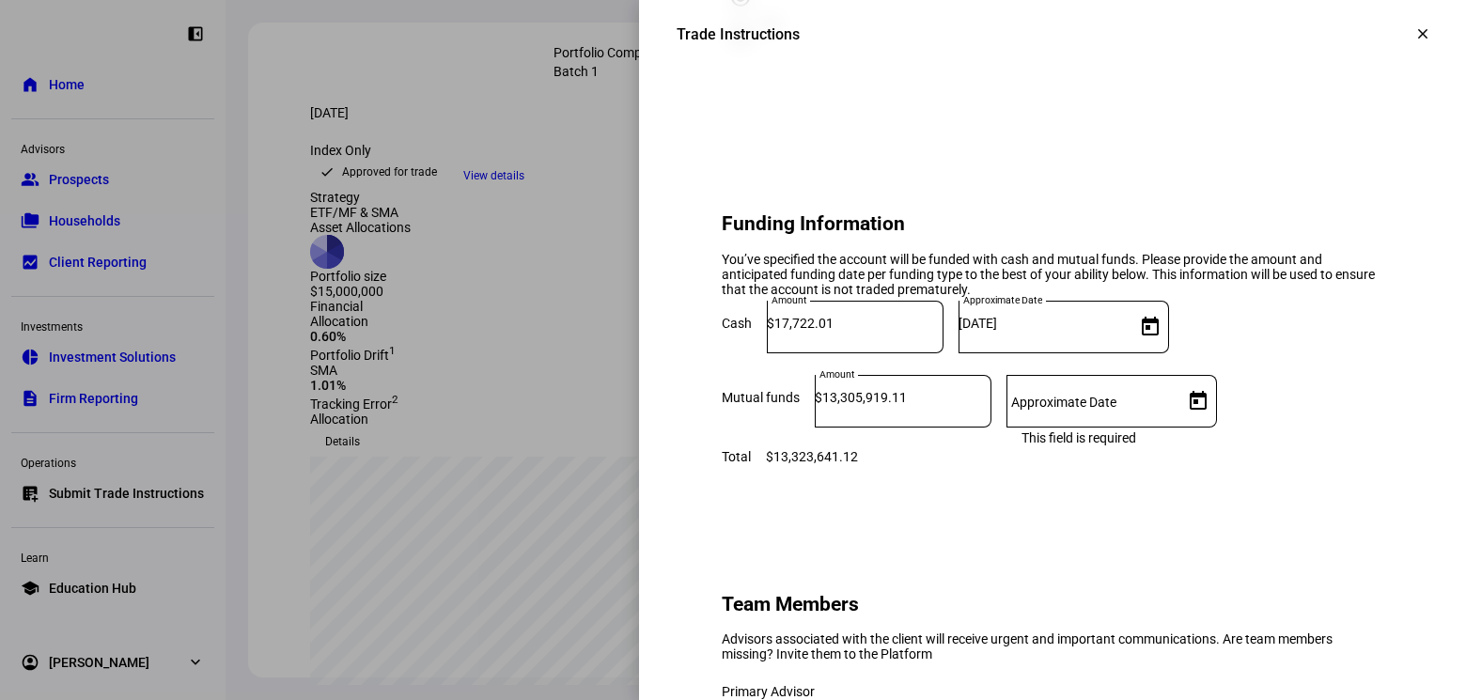
click at [1116, 410] on mat-label "Approximate Date" at bounding box center [1063, 402] width 105 height 15
click at [1176, 405] on input "Approximate Date" at bounding box center [1090, 397] width 169 height 15
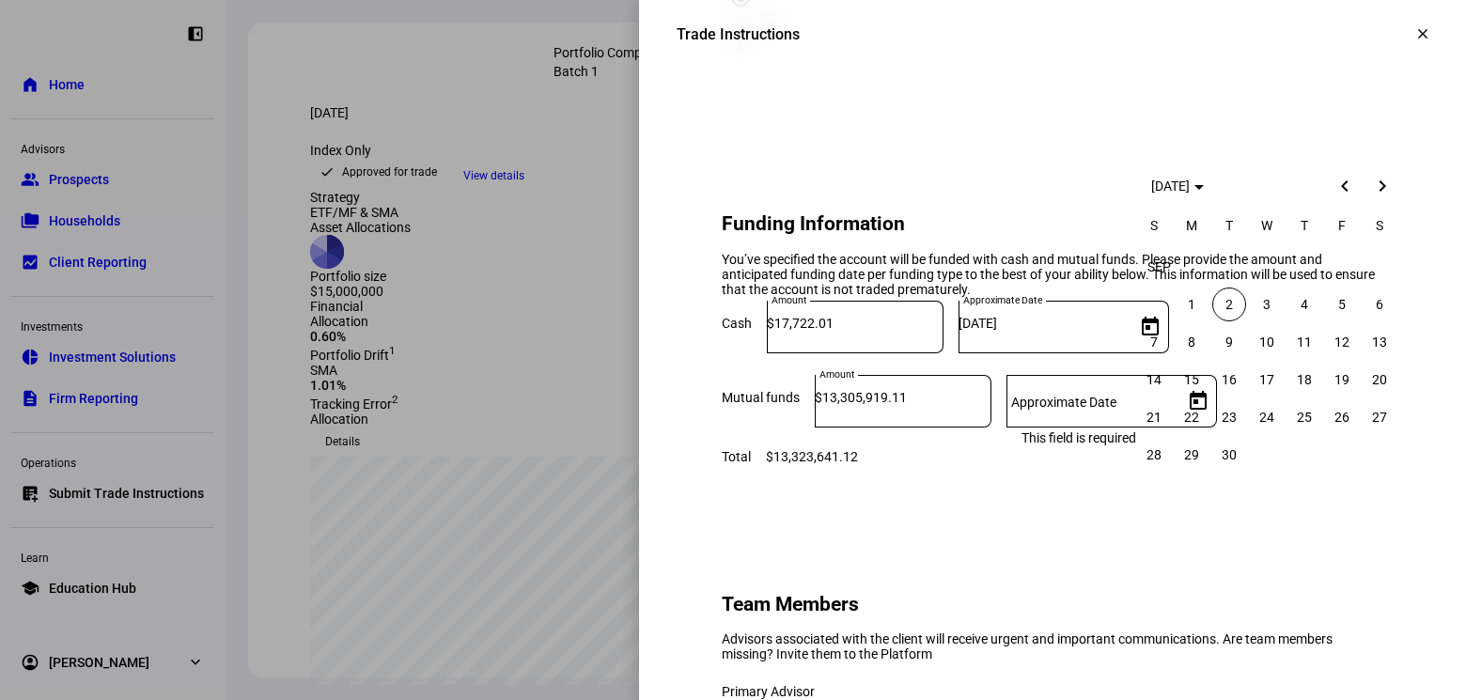
click at [1223, 295] on span "2" at bounding box center [1229, 305] width 34 height 34
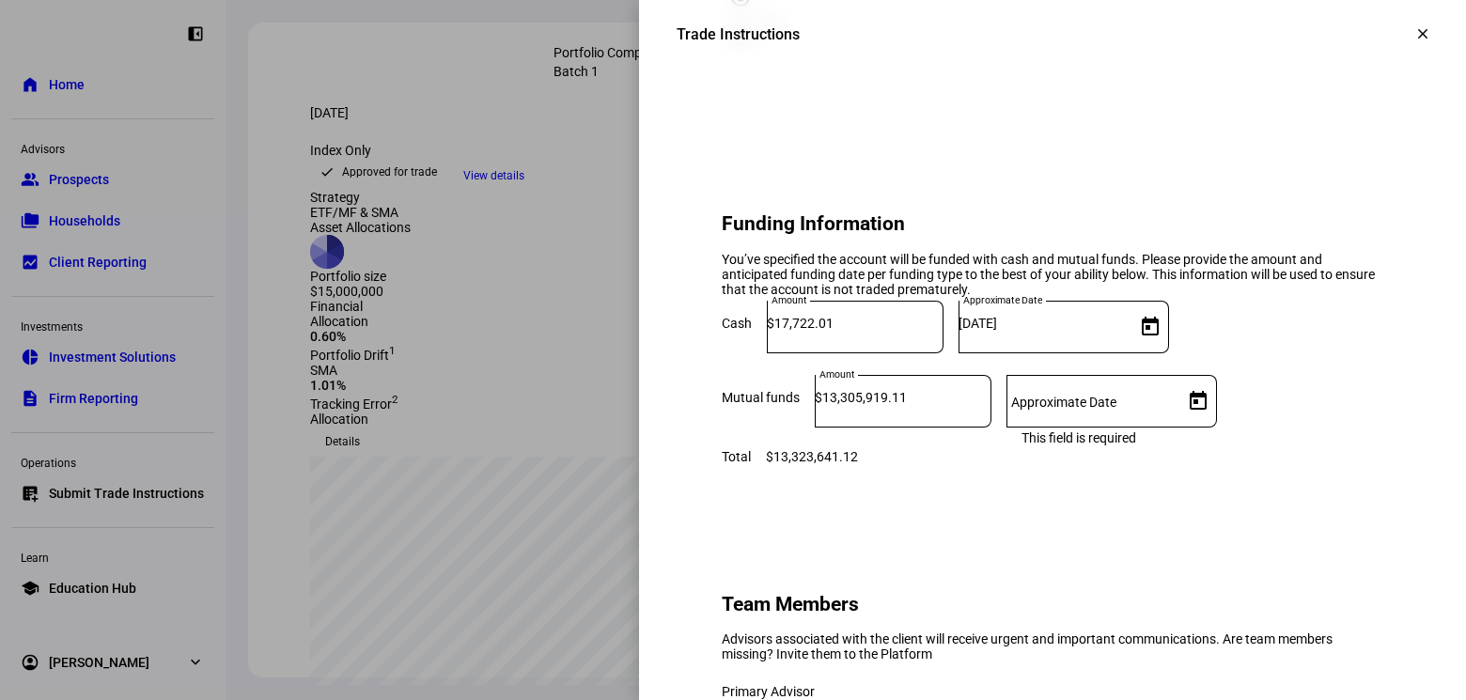
type input "[DATE]"
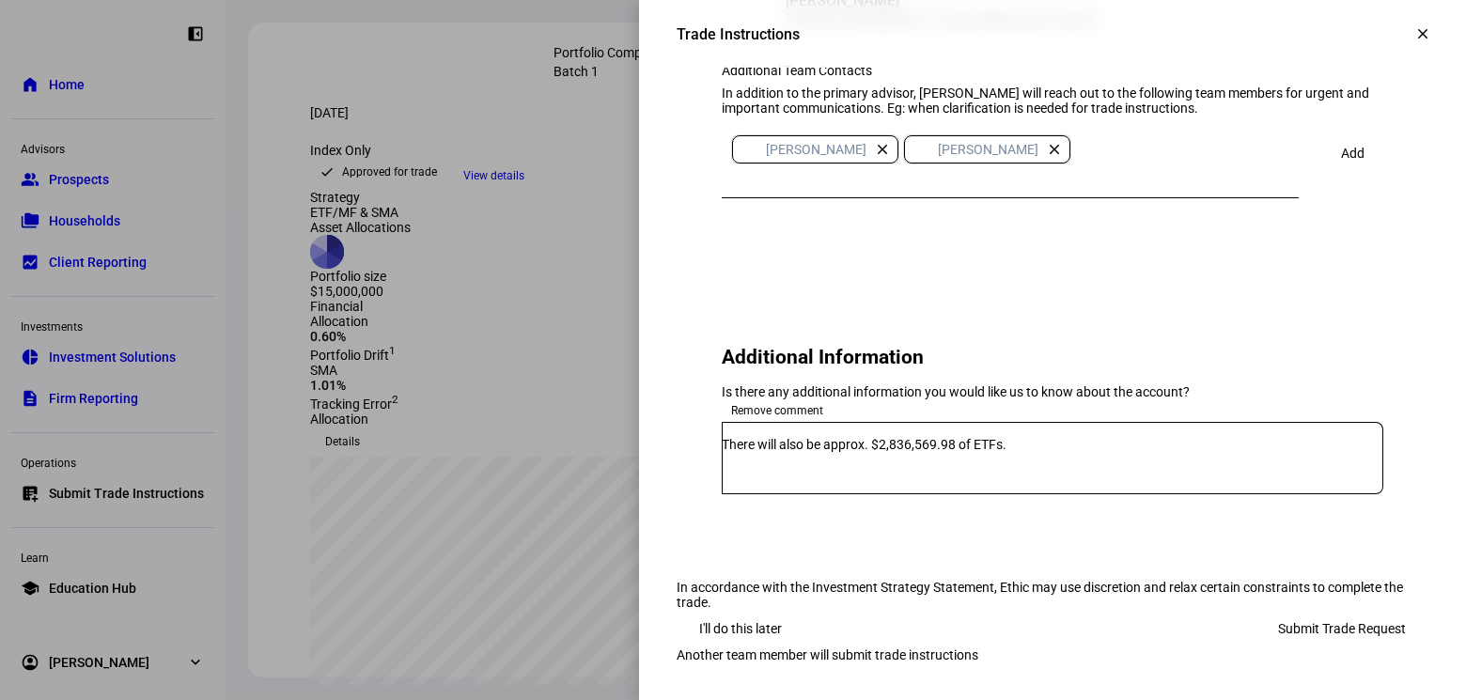
click at [1366, 610] on span "Submit Trade Request" at bounding box center [1342, 629] width 128 height 38
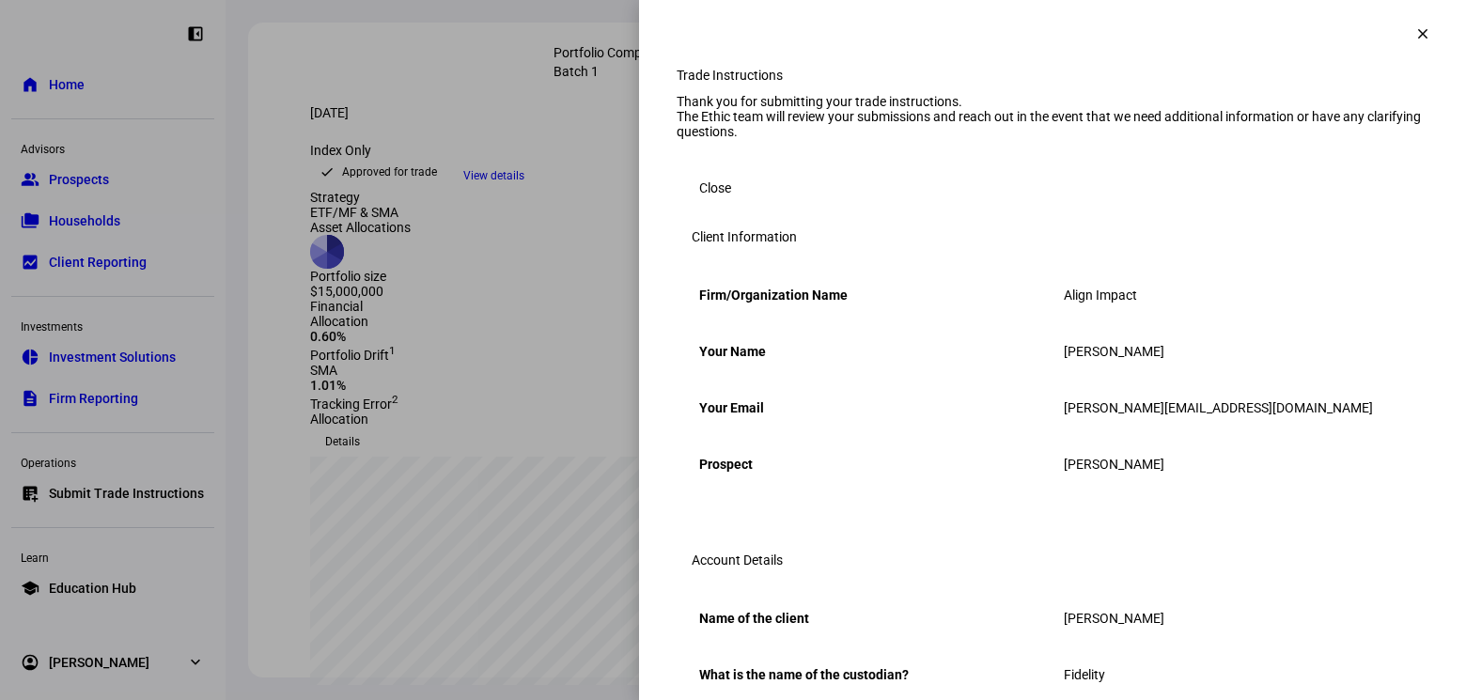
scroll to position [30, 0]
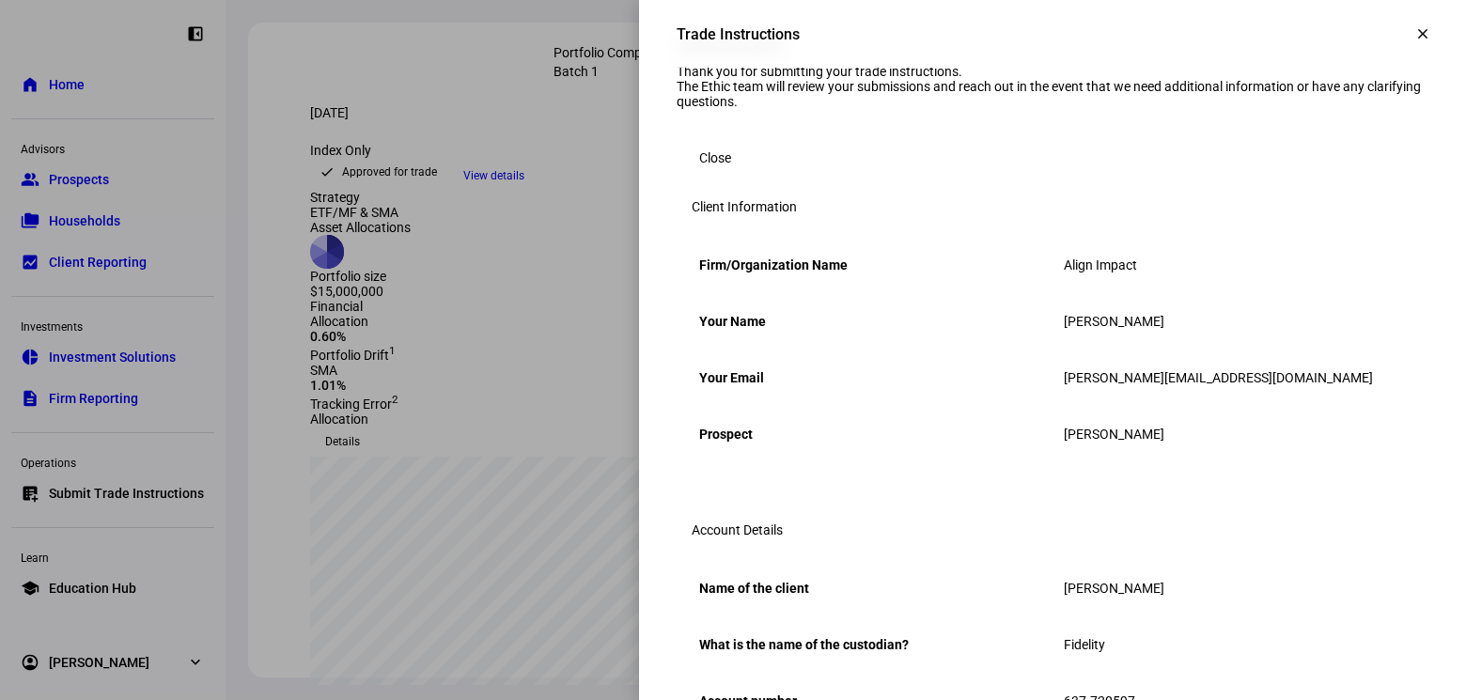
click at [715, 177] on span "Close" at bounding box center [715, 158] width 32 height 38
